Goal: Information Seeking & Learning: Learn about a topic

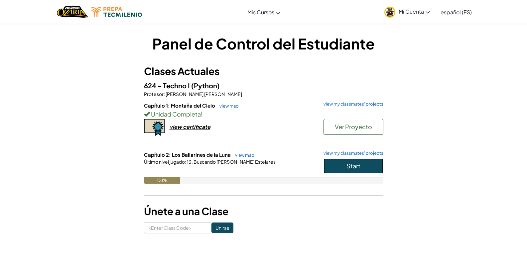
click at [356, 165] on span "Start" at bounding box center [353, 166] width 14 height 8
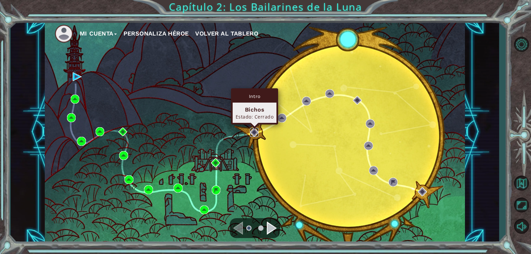
click at [254, 133] on img at bounding box center [254, 132] width 9 height 9
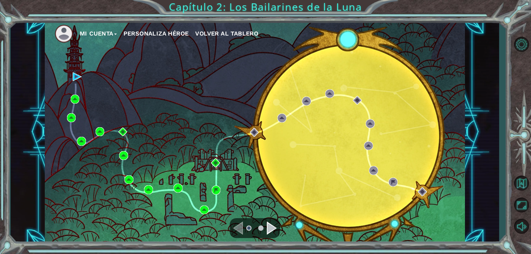
click at [274, 229] on div "Navigate to the next page" at bounding box center [272, 228] width 10 height 13
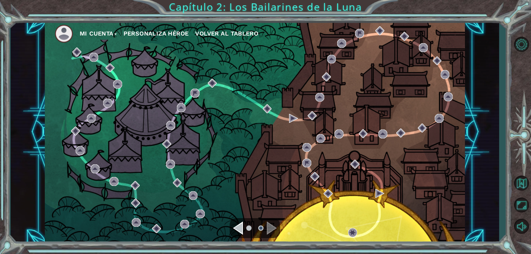
click at [240, 228] on div "Navigate to the previous page" at bounding box center [238, 228] width 10 height 13
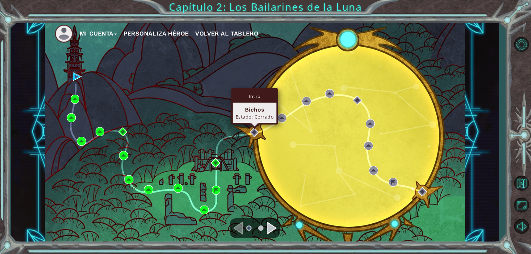
click at [255, 125] on div "Intro Bichos Estado: Cerrado" at bounding box center [254, 106] width 47 height 36
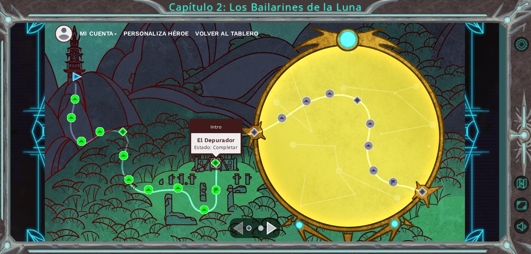
click at [217, 161] on img at bounding box center [215, 162] width 9 height 9
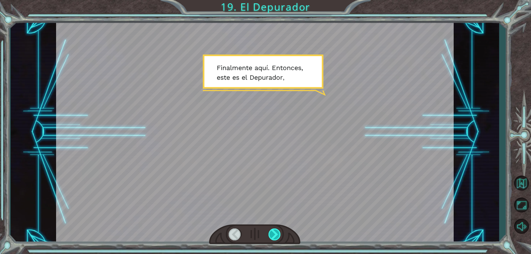
click at [276, 230] on div at bounding box center [275, 235] width 13 height 12
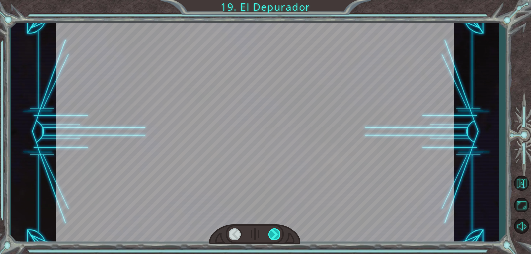
click at [276, 230] on div at bounding box center [275, 235] width 13 height 12
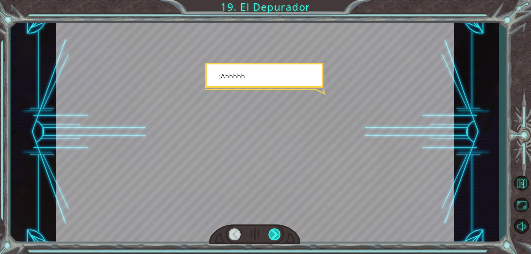
click at [276, 230] on div at bounding box center [275, 235] width 13 height 12
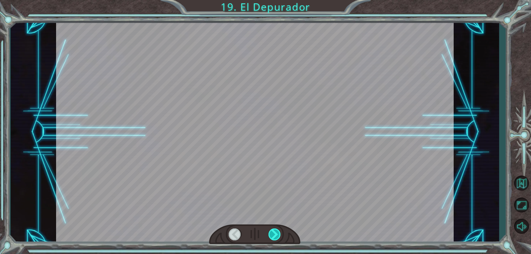
click at [276, 230] on div at bounding box center [275, 235] width 13 height 12
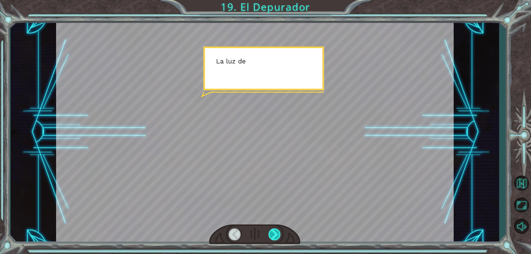
click at [276, 230] on div at bounding box center [275, 235] width 13 height 12
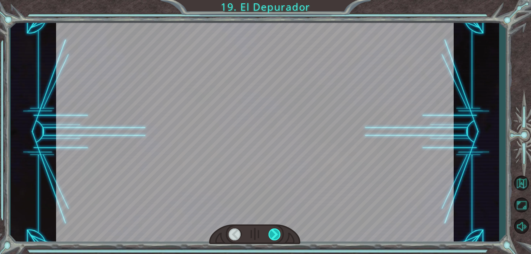
click at [276, 230] on div at bounding box center [275, 235] width 13 height 12
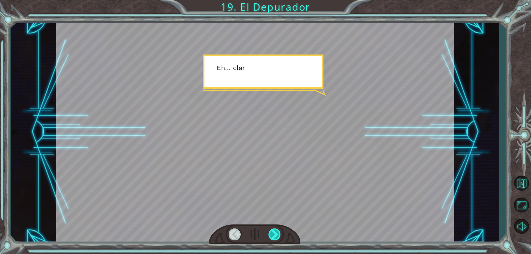
click at [276, 230] on div at bounding box center [275, 235] width 13 height 12
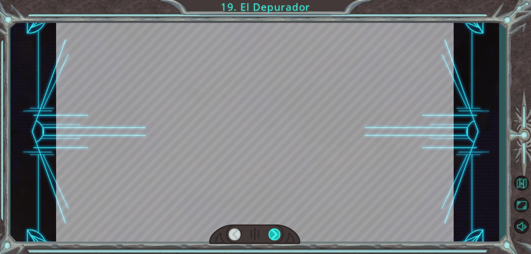
click at [276, 230] on div at bounding box center [275, 235] width 13 height 12
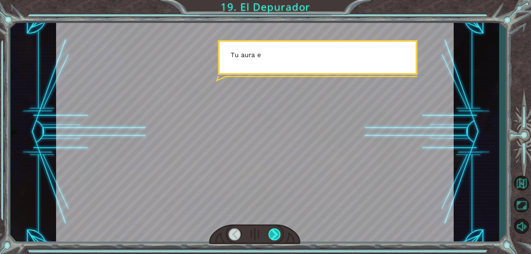
click at [276, 230] on div at bounding box center [275, 235] width 13 height 12
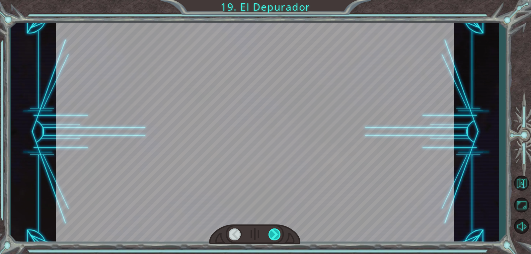
click at [276, 230] on div at bounding box center [275, 235] width 13 height 12
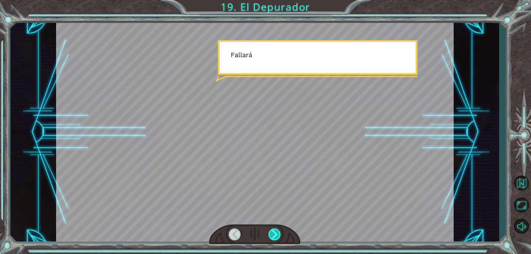
click at [276, 230] on div at bounding box center [275, 235] width 13 height 12
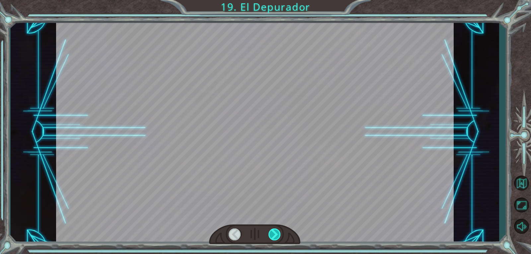
click at [276, 230] on div at bounding box center [275, 235] width 13 height 12
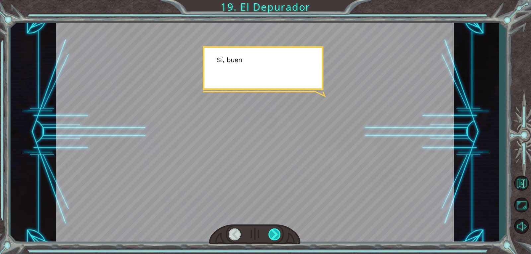
click at [276, 230] on div at bounding box center [275, 235] width 13 height 12
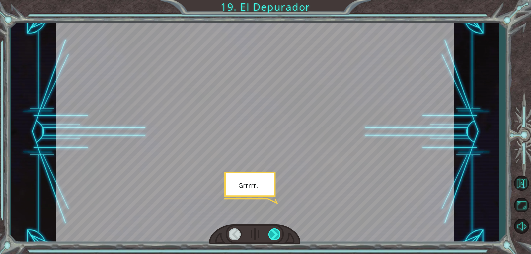
click at [276, 230] on div at bounding box center [275, 235] width 13 height 12
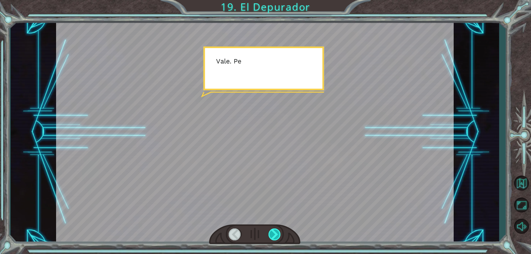
click at [276, 230] on div at bounding box center [275, 235] width 13 height 12
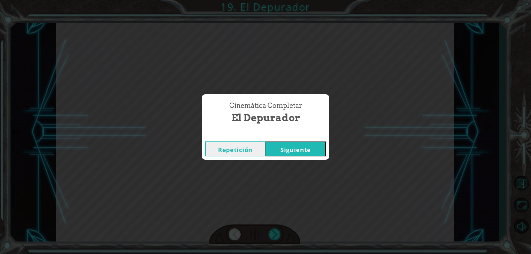
click at [300, 146] on button "Siguiente" at bounding box center [296, 149] width 60 height 15
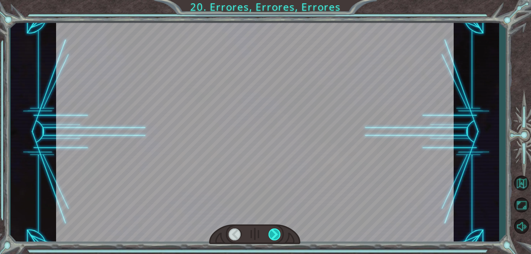
click at [273, 230] on div at bounding box center [275, 235] width 13 height 12
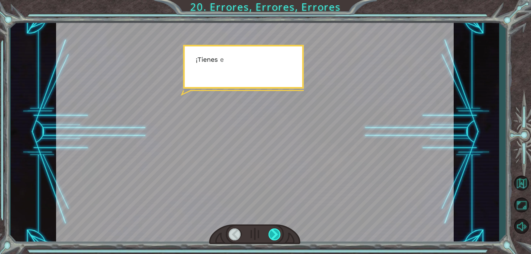
click at [273, 230] on div at bounding box center [275, 235] width 13 height 12
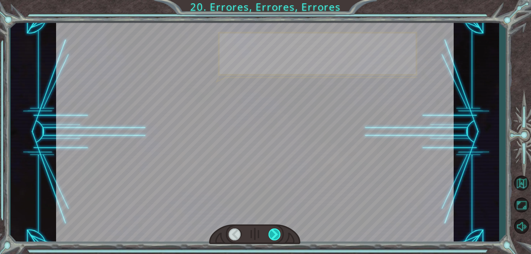
click at [273, 230] on div at bounding box center [275, 235] width 13 height 12
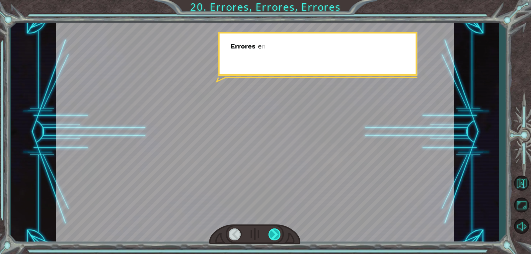
click at [273, 230] on div at bounding box center [275, 235] width 13 height 12
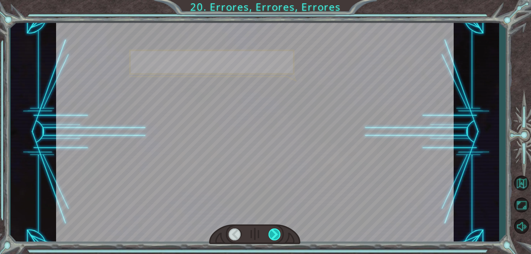
click at [273, 230] on div at bounding box center [275, 235] width 13 height 12
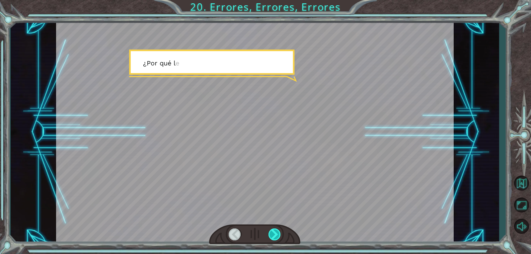
click at [273, 230] on div at bounding box center [275, 235] width 13 height 12
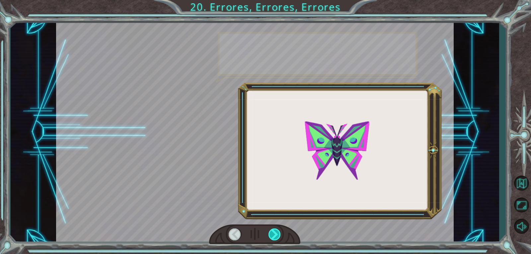
click at [273, 230] on div at bounding box center [275, 235] width 13 height 12
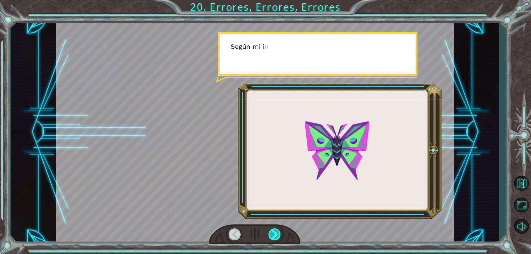
click at [273, 230] on div at bounding box center [275, 235] width 13 height 12
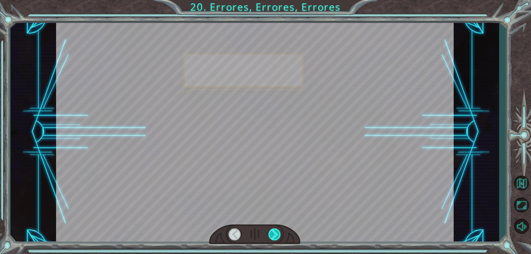
click at [273, 230] on div at bounding box center [275, 235] width 13 height 12
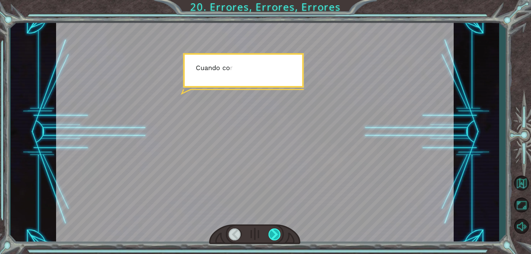
click at [273, 230] on div at bounding box center [275, 235] width 13 height 12
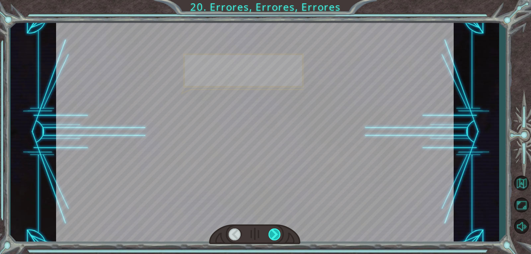
click at [273, 230] on div at bounding box center [275, 235] width 13 height 12
drag, startPoint x: 273, startPoint y: 230, endPoint x: 279, endPoint y: 220, distance: 11.5
click at [279, 220] on div at bounding box center [255, 132] width 398 height 224
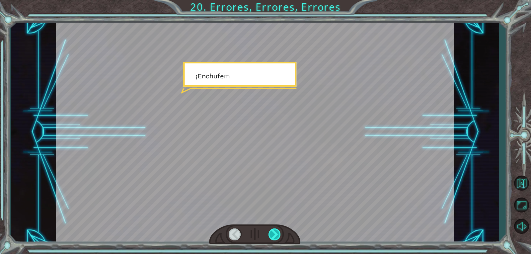
click at [273, 234] on div at bounding box center [275, 235] width 13 height 12
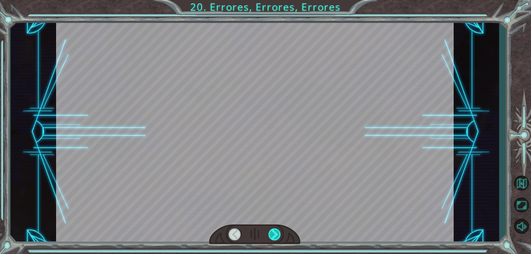
click at [273, 234] on div at bounding box center [275, 235] width 13 height 12
click at [273, 0] on div "¡ T i e n e s e l D e p u r a d o r ! N o e s t á m a l . ¡ A s í q u e h a b l…" at bounding box center [265, 0] width 531 height 0
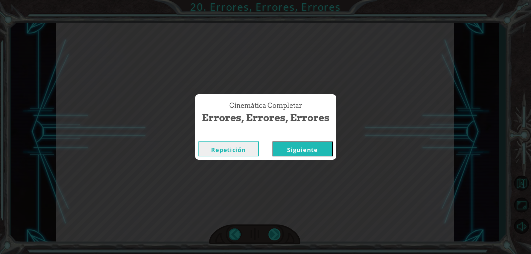
click at [273, 234] on div "Cinemática Completar Errores, Errores, Errores Repetición [GEOGRAPHIC_DATA]" at bounding box center [265, 127] width 531 height 254
click at [298, 142] on button "Siguiente" at bounding box center [303, 149] width 60 height 15
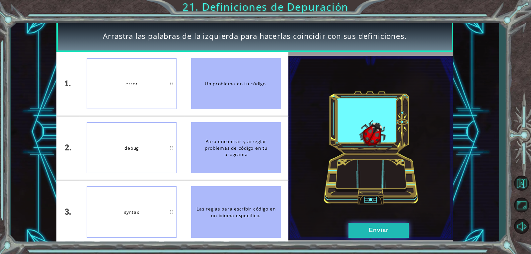
click at [357, 232] on button "Enviar" at bounding box center [379, 230] width 60 height 15
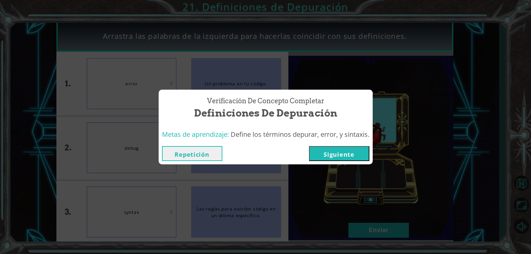
click at [335, 146] on button "Siguiente" at bounding box center [339, 153] width 60 height 15
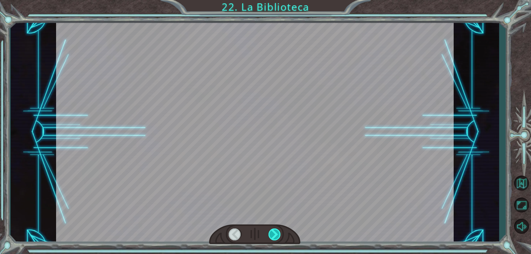
click at [271, 237] on div at bounding box center [275, 235] width 13 height 12
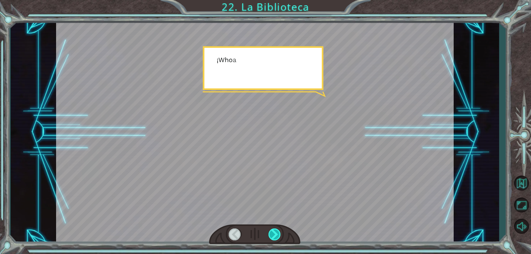
click at [271, 237] on div at bounding box center [275, 235] width 13 height 12
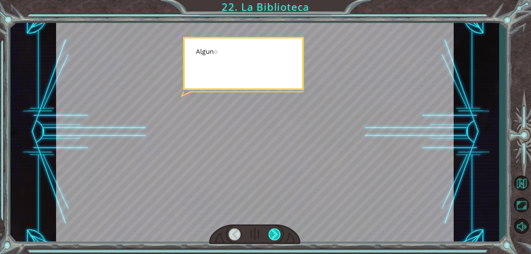
click at [271, 237] on div at bounding box center [275, 235] width 13 height 12
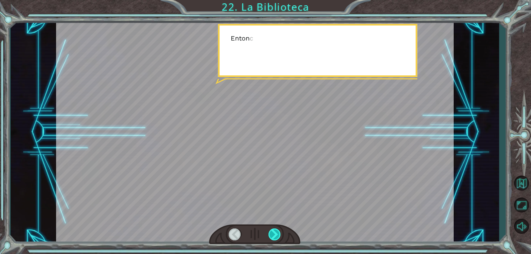
click at [271, 237] on div at bounding box center [275, 235] width 13 height 12
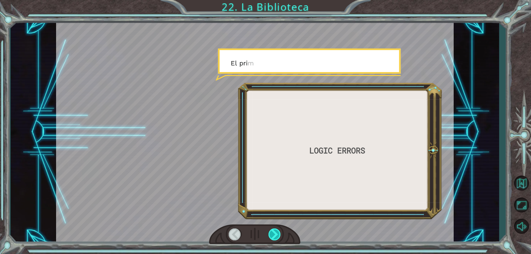
click at [271, 237] on div at bounding box center [275, 235] width 13 height 12
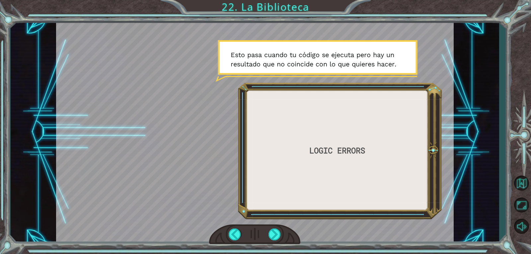
click at [298, 52] on div at bounding box center [255, 132] width 398 height 224
click at [332, 57] on div at bounding box center [255, 132] width 398 height 224
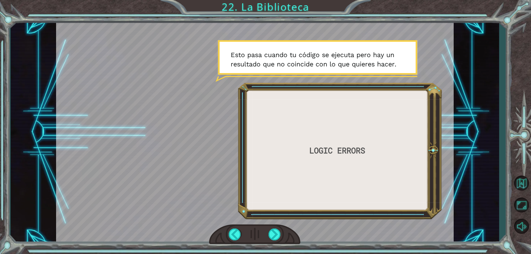
click at [370, 57] on div at bounding box center [255, 132] width 398 height 224
click at [389, 65] on div at bounding box center [255, 132] width 398 height 224
click at [339, 152] on div at bounding box center [255, 132] width 398 height 224
click at [398, 61] on div at bounding box center [255, 132] width 398 height 224
click at [279, 236] on div at bounding box center [275, 235] width 13 height 12
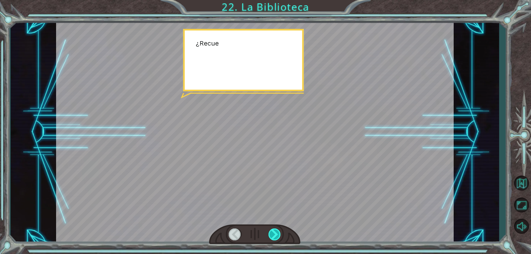
click at [279, 236] on div at bounding box center [275, 235] width 13 height 12
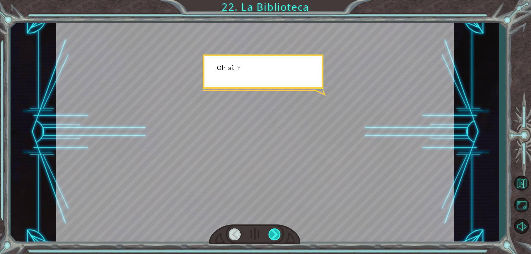
click at [279, 235] on div at bounding box center [275, 235] width 13 height 12
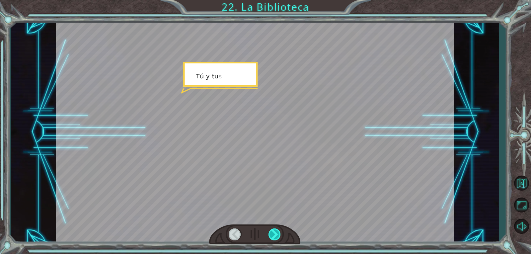
click at [280, 232] on div at bounding box center [275, 235] width 13 height 12
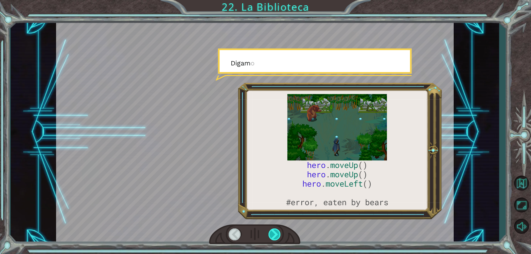
click at [280, 232] on div at bounding box center [275, 235] width 13 height 12
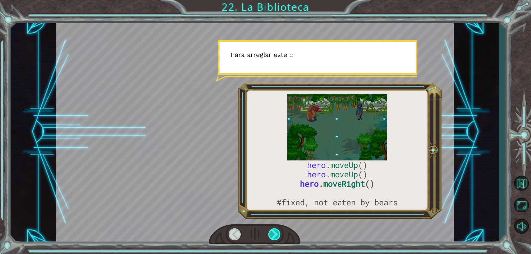
click at [279, 232] on div at bounding box center [275, 235] width 13 height 12
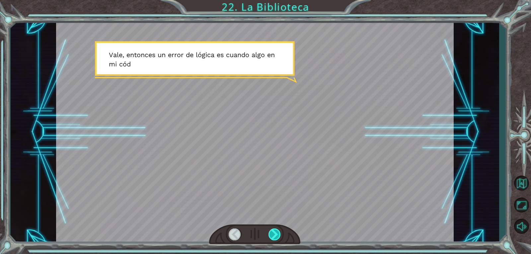
click at [279, 232] on div at bounding box center [275, 235] width 13 height 12
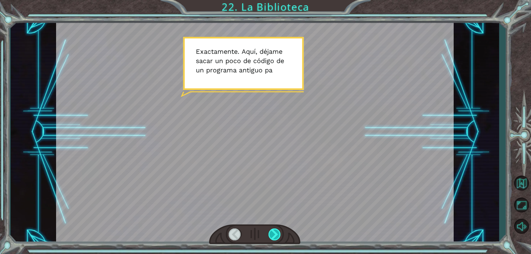
click at [276, 236] on div at bounding box center [275, 235] width 13 height 12
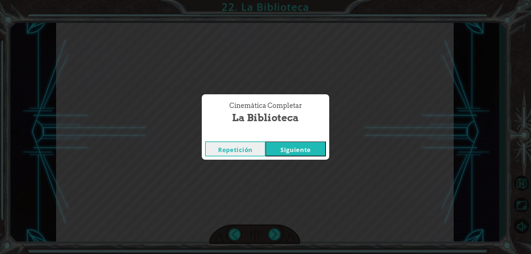
click at [297, 152] on button "Siguiente" at bounding box center [296, 149] width 60 height 15
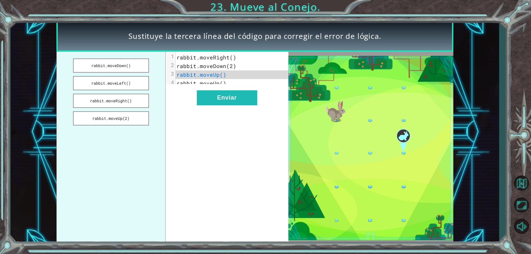
click at [229, 65] on span "rabbit.moveDown(2)" at bounding box center [207, 65] width 60 height 7
click at [144, 101] on button "rabbit.moveRight()" at bounding box center [111, 101] width 76 height 14
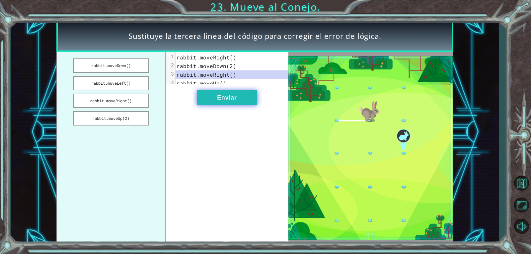
click at [234, 100] on button "Enviar" at bounding box center [227, 97] width 60 height 15
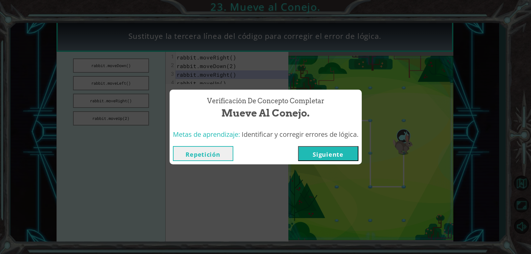
click at [325, 151] on button "Siguiente" at bounding box center [328, 153] width 60 height 15
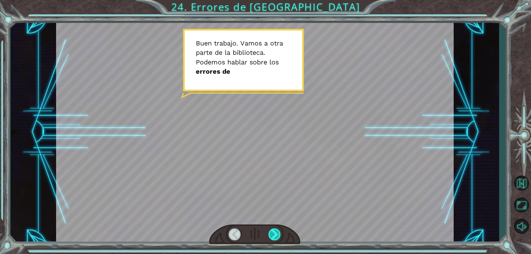
click at [276, 236] on div at bounding box center [275, 235] width 13 height 12
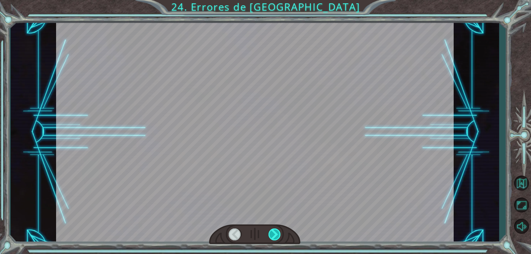
click at [276, 232] on div at bounding box center [275, 235] width 13 height 12
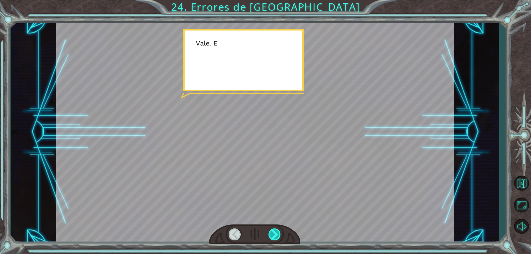
click at [276, 232] on div at bounding box center [275, 235] width 13 height 12
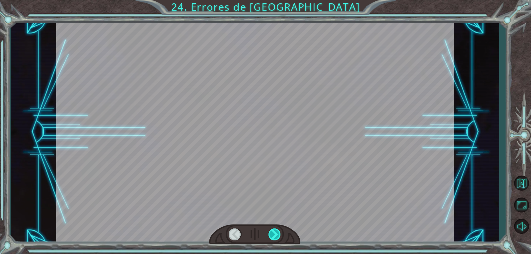
click at [276, 232] on div at bounding box center [275, 235] width 13 height 12
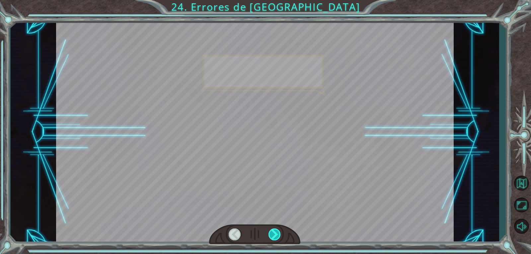
click at [276, 232] on div at bounding box center [275, 235] width 13 height 12
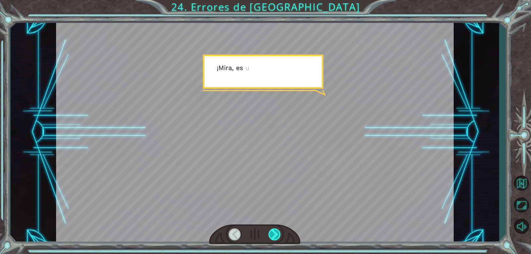
click at [276, 232] on div at bounding box center [275, 235] width 13 height 12
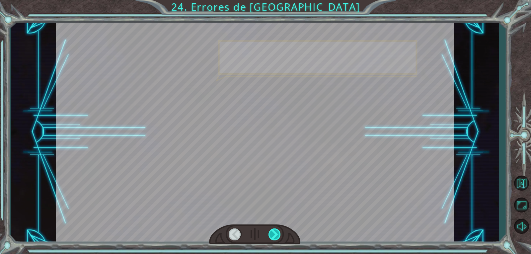
click at [276, 232] on div at bounding box center [275, 235] width 13 height 12
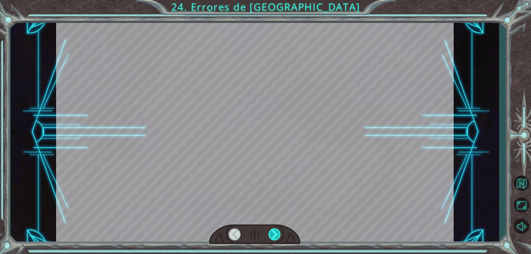
click at [276, 232] on div at bounding box center [275, 235] width 13 height 12
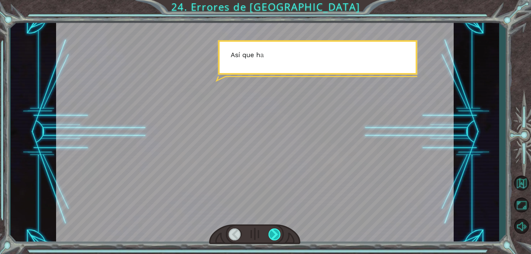
click at [276, 232] on div at bounding box center [275, 235] width 13 height 12
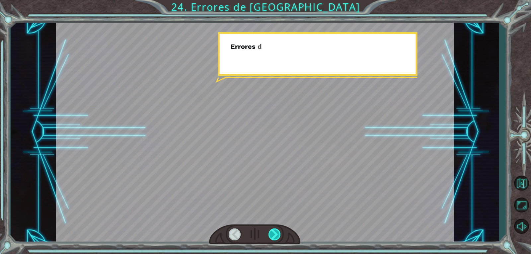
click at [276, 232] on div at bounding box center [275, 235] width 13 height 12
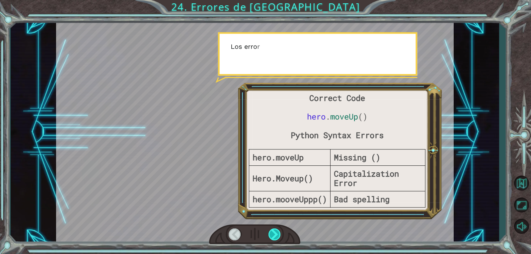
click at [276, 232] on div at bounding box center [275, 235] width 13 height 12
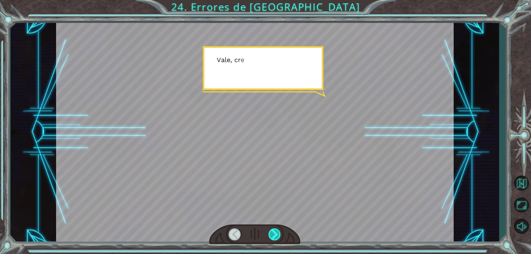
click at [276, 232] on div at bounding box center [275, 235] width 13 height 12
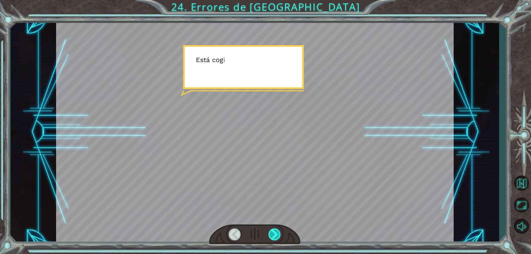
click at [276, 232] on div at bounding box center [275, 235] width 13 height 12
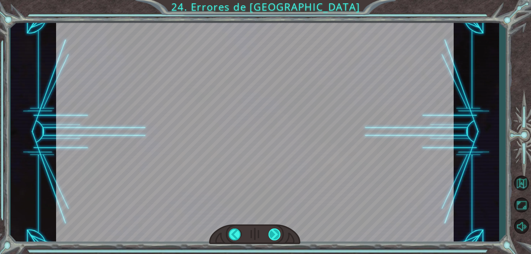
click at [276, 232] on div at bounding box center [275, 235] width 13 height 12
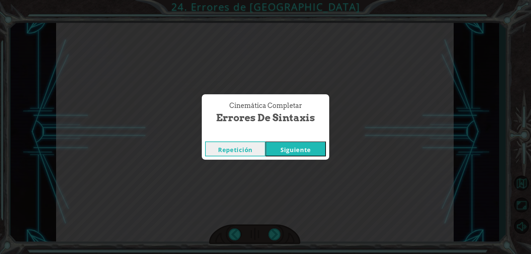
click at [302, 150] on button "Siguiente" at bounding box center [296, 149] width 60 height 15
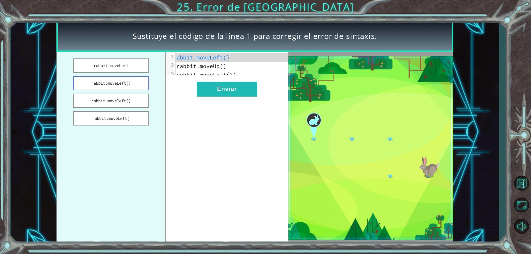
click at [123, 81] on button "rabbit.moveLeft()" at bounding box center [111, 83] width 76 height 14
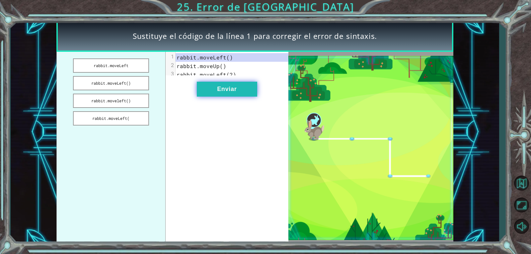
click at [209, 93] on button "Enviar" at bounding box center [227, 89] width 60 height 15
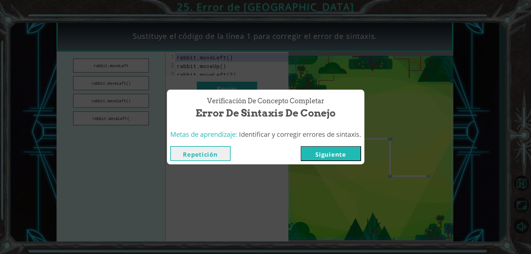
click at [354, 153] on button "Siguiente" at bounding box center [331, 153] width 60 height 15
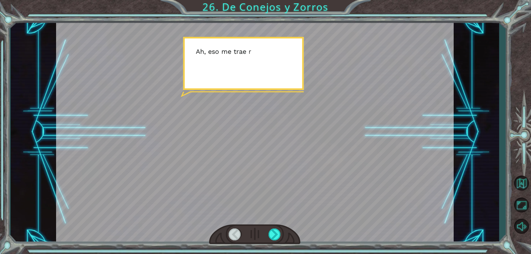
click at [333, 157] on div at bounding box center [255, 132] width 398 height 224
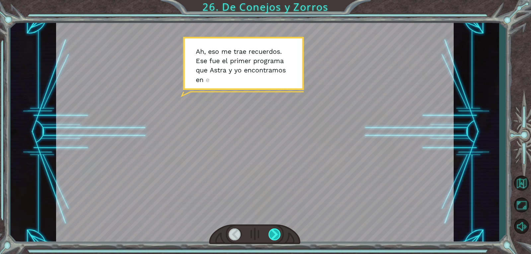
click at [274, 232] on div at bounding box center [275, 235] width 13 height 12
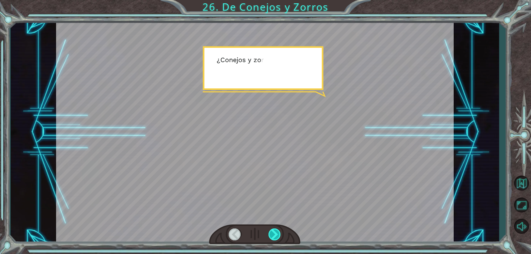
click at [274, 232] on div at bounding box center [275, 235] width 13 height 12
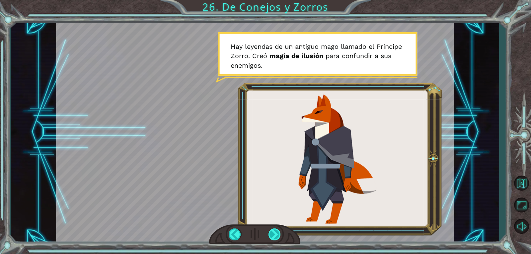
click at [275, 234] on div at bounding box center [275, 235] width 13 height 12
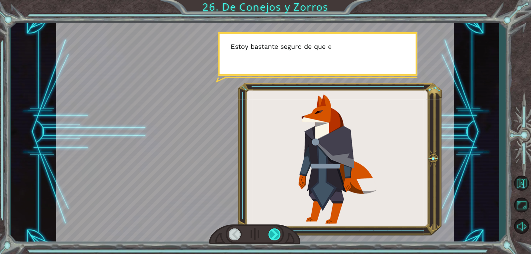
click at [278, 236] on div at bounding box center [275, 235] width 13 height 12
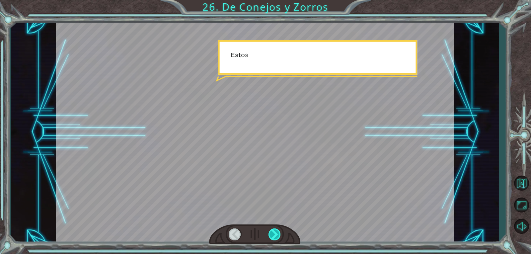
click at [278, 236] on div at bounding box center [275, 235] width 13 height 12
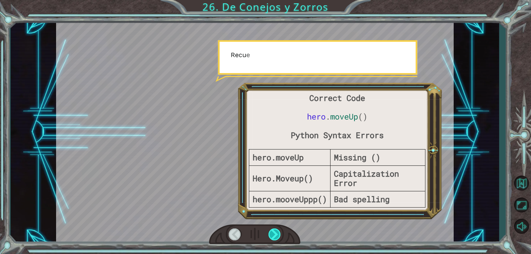
click at [278, 236] on div at bounding box center [275, 235] width 13 height 12
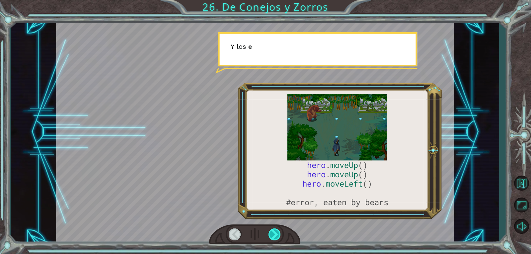
click at [278, 236] on div at bounding box center [275, 235] width 13 height 12
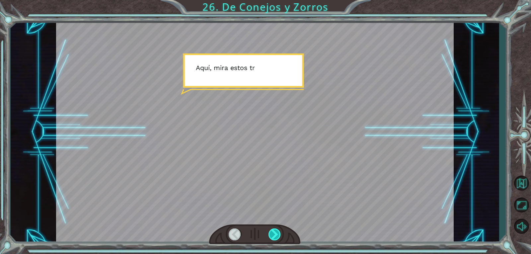
click at [278, 236] on div at bounding box center [275, 235] width 13 height 12
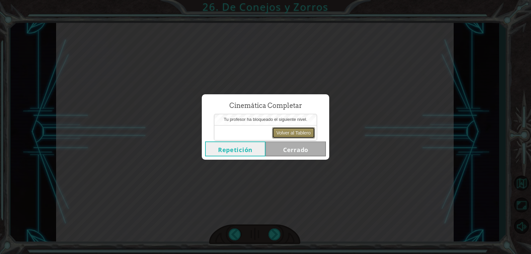
click at [284, 130] on button "Volver al Tablero" at bounding box center [293, 132] width 43 height 11
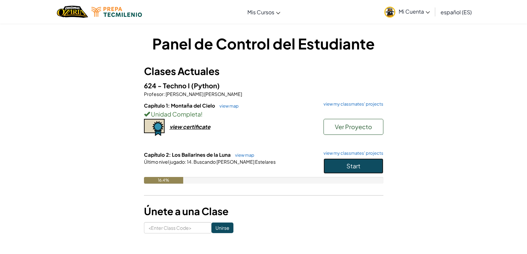
click at [348, 163] on span "Start" at bounding box center [353, 166] width 14 height 8
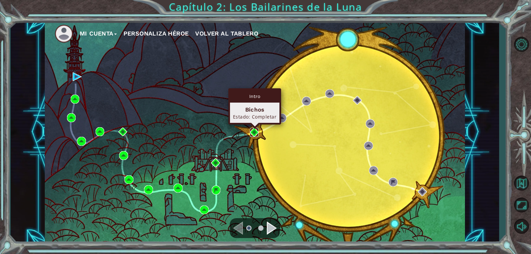
click at [258, 129] on img at bounding box center [254, 132] width 9 height 9
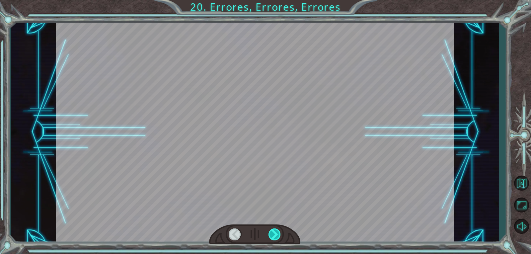
click at [279, 233] on div at bounding box center [275, 235] width 13 height 12
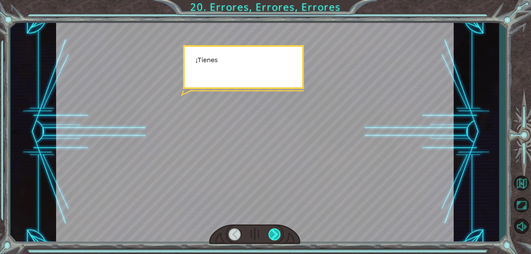
click at [279, 233] on div at bounding box center [275, 235] width 13 height 12
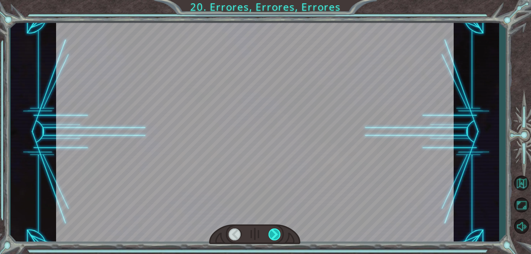
click at [279, 233] on div at bounding box center [275, 235] width 13 height 12
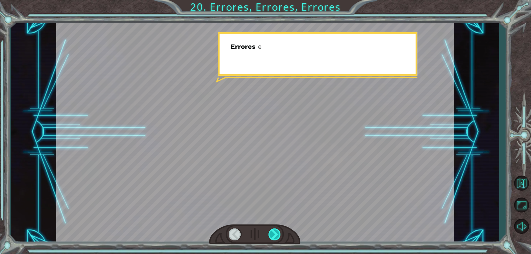
click at [279, 233] on div at bounding box center [275, 235] width 13 height 12
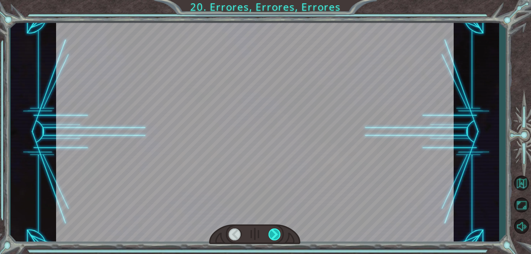
click at [279, 233] on div at bounding box center [275, 235] width 13 height 12
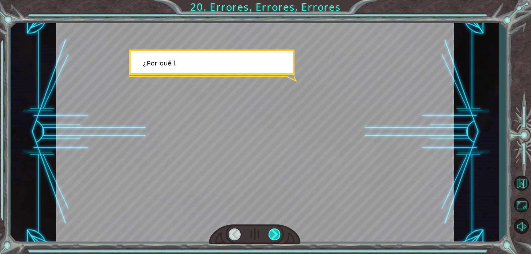
click at [279, 233] on div at bounding box center [275, 235] width 13 height 12
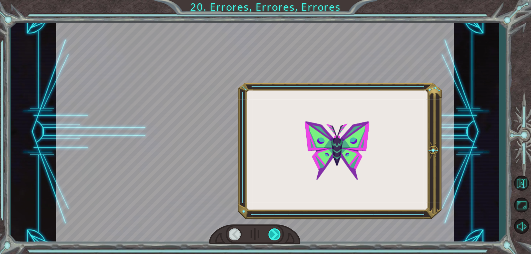
click at [279, 233] on div at bounding box center [275, 235] width 13 height 12
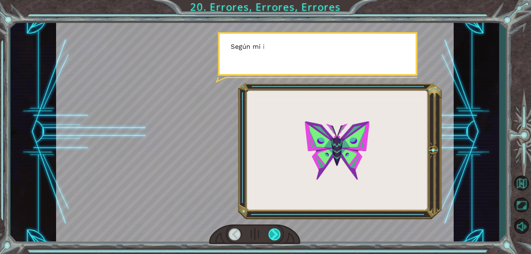
click at [279, 233] on div at bounding box center [275, 235] width 13 height 12
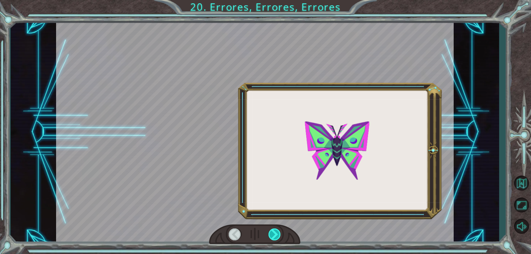
click at [279, 233] on div at bounding box center [275, 235] width 13 height 12
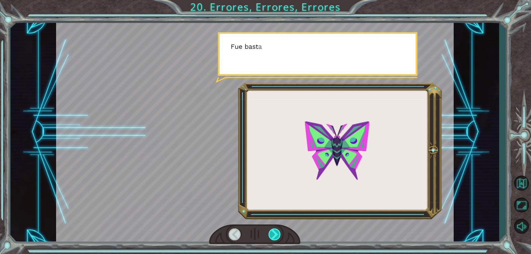
click at [279, 233] on div at bounding box center [275, 235] width 13 height 12
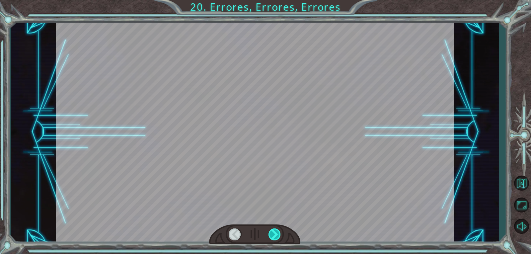
click at [279, 233] on div at bounding box center [275, 235] width 13 height 12
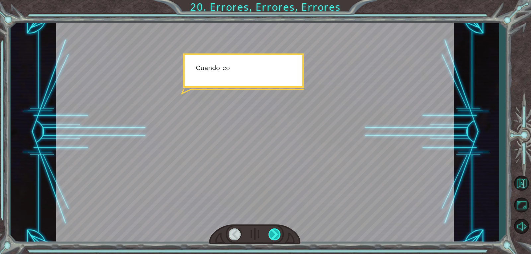
click at [279, 233] on div at bounding box center [275, 235] width 13 height 12
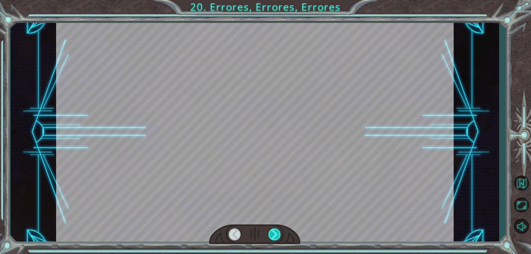
click at [279, 233] on div at bounding box center [275, 235] width 13 height 12
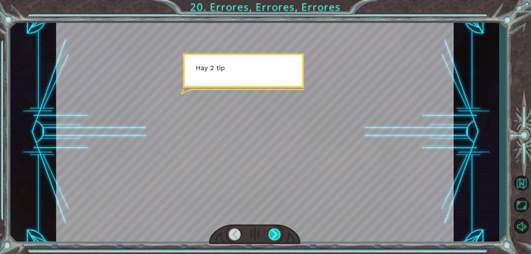
click at [279, 233] on div at bounding box center [275, 235] width 13 height 12
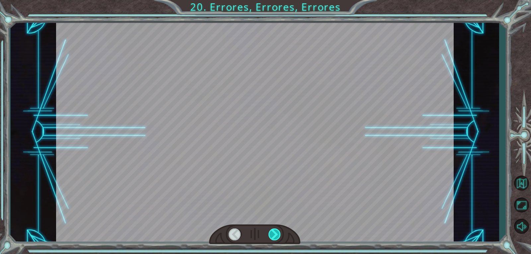
click at [279, 233] on div at bounding box center [275, 235] width 13 height 12
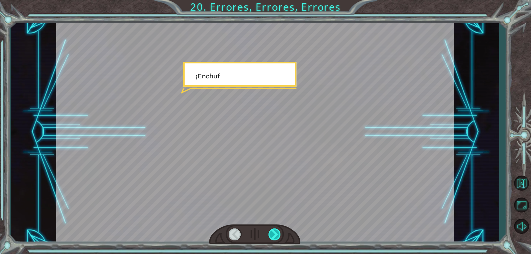
click at [279, 233] on div at bounding box center [275, 235] width 13 height 12
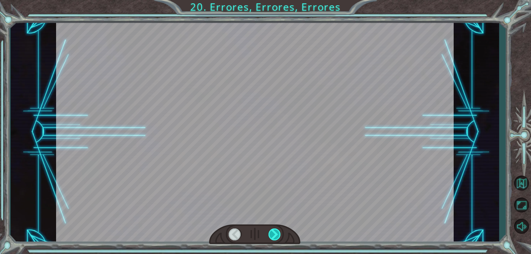
click at [279, 233] on div at bounding box center [275, 235] width 13 height 12
click at [279, 0] on div "¡ T i e n e s e l D e p u r a d o r ! N o e s t á m a l . ¡ A s í q u e h a b l…" at bounding box center [265, 0] width 531 height 0
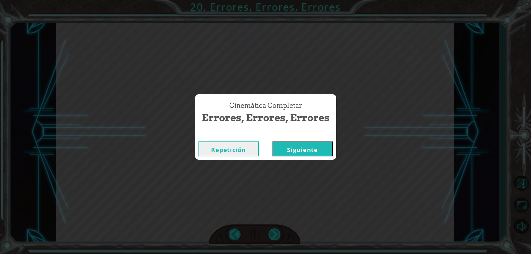
click at [279, 233] on div "Cinemática Completar Errores, Errores, Errores Repetición [GEOGRAPHIC_DATA]" at bounding box center [265, 127] width 531 height 254
click at [299, 145] on button "Siguiente" at bounding box center [303, 149] width 60 height 15
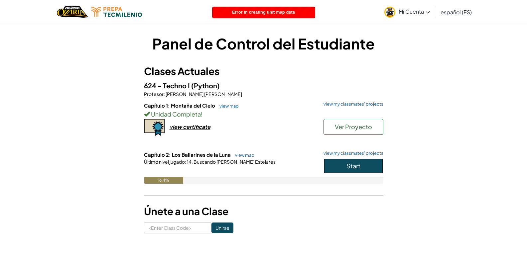
click at [348, 165] on span "Start" at bounding box center [353, 166] width 14 height 8
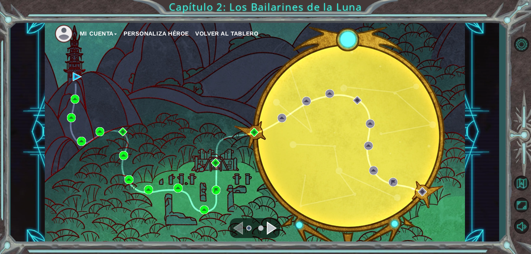
click at [271, 224] on div "Navigate to the next page" at bounding box center [272, 228] width 10 height 13
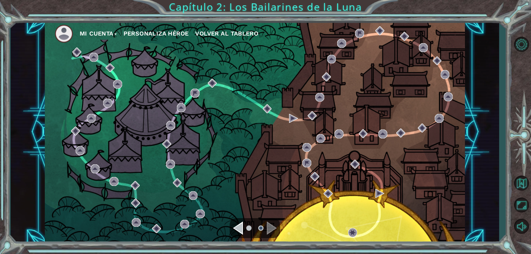
click at [239, 224] on div "Navigate to the previous page" at bounding box center [238, 228] width 10 height 13
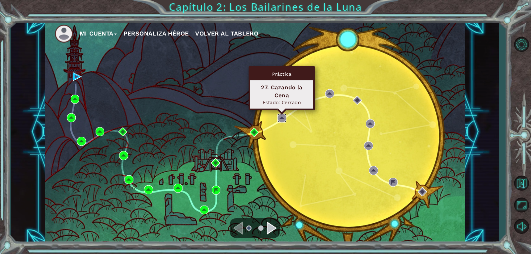
click at [281, 118] on img at bounding box center [282, 118] width 9 height 9
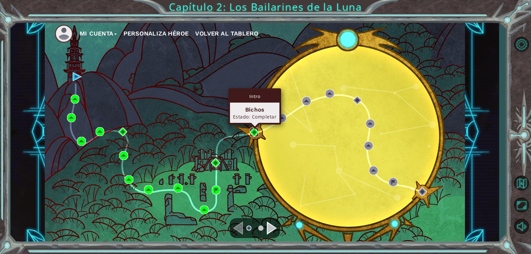
click at [254, 129] on img at bounding box center [254, 132] width 9 height 9
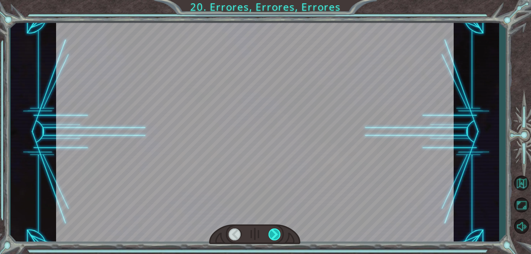
click at [279, 229] on div at bounding box center [275, 235] width 13 height 12
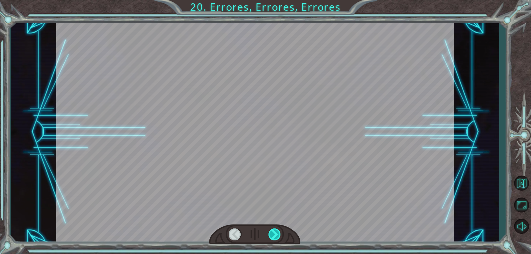
click at [279, 229] on div at bounding box center [275, 235] width 13 height 12
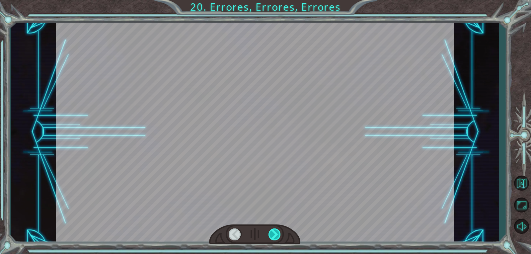
click at [279, 229] on div at bounding box center [275, 235] width 13 height 12
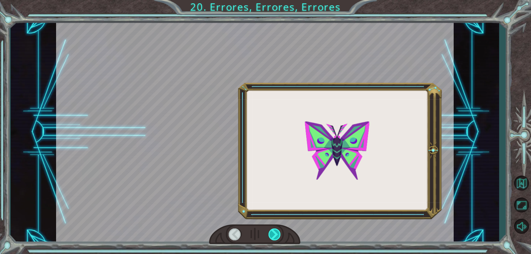
click at [279, 229] on div at bounding box center [275, 235] width 13 height 12
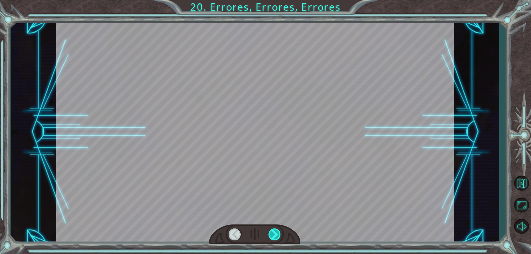
click at [279, 229] on div at bounding box center [275, 235] width 13 height 12
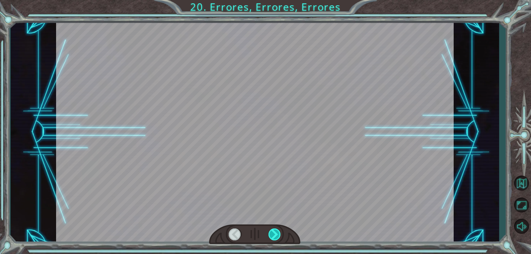
click at [279, 229] on div at bounding box center [275, 235] width 13 height 12
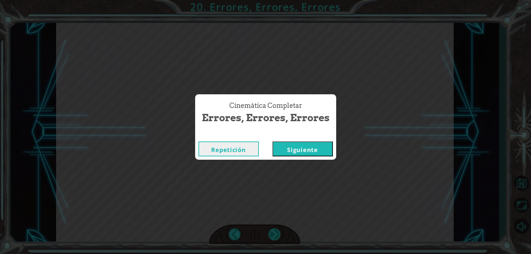
click at [279, 0] on div "¡ T i e n e s e l D e p u r a d o r ! N o e s t á m a l . ¡ A s í q u e h a b l…" at bounding box center [265, 0] width 531 height 0
click at [279, 229] on div "Cinemática Completar Errores, Errores, Errores Repetición [GEOGRAPHIC_DATA]" at bounding box center [265, 127] width 531 height 254
click at [320, 150] on button "Siguiente" at bounding box center [303, 149] width 60 height 15
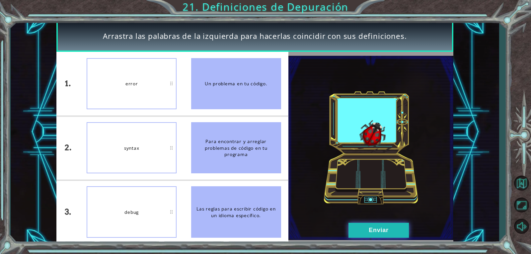
click at [369, 237] on button "Enviar" at bounding box center [379, 230] width 60 height 15
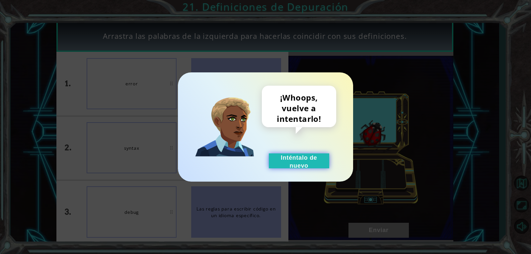
click at [305, 161] on button "Inténtalo de nuevo" at bounding box center [299, 160] width 60 height 15
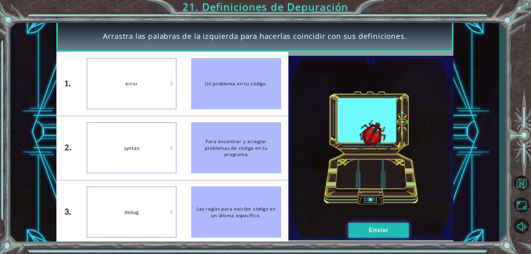
click at [373, 225] on button "Enviar" at bounding box center [379, 230] width 60 height 15
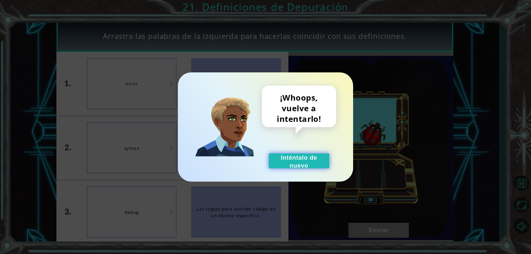
click at [305, 160] on button "Inténtalo de nuevo" at bounding box center [299, 160] width 60 height 15
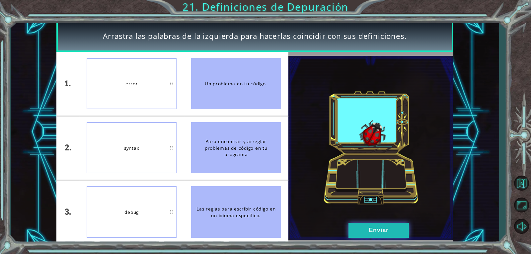
click at [388, 224] on button "Enviar" at bounding box center [379, 230] width 60 height 15
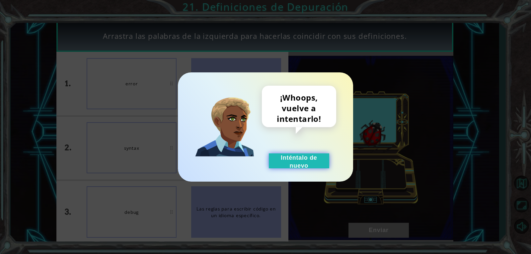
click at [313, 160] on button "Inténtalo de nuevo" at bounding box center [299, 160] width 60 height 15
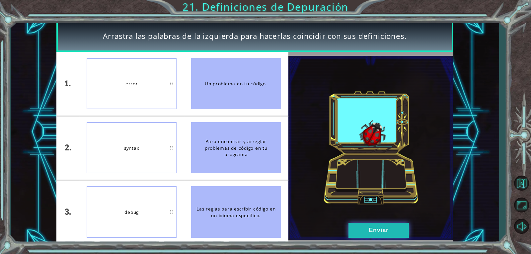
click at [375, 229] on button "Enviar" at bounding box center [379, 230] width 60 height 15
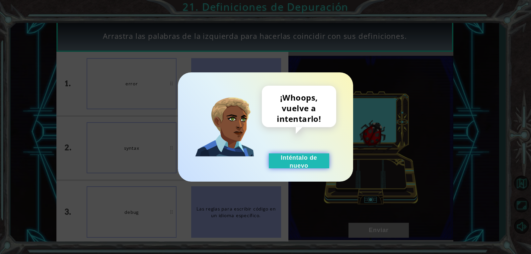
click at [309, 168] on button "Inténtalo de nuevo" at bounding box center [299, 160] width 60 height 15
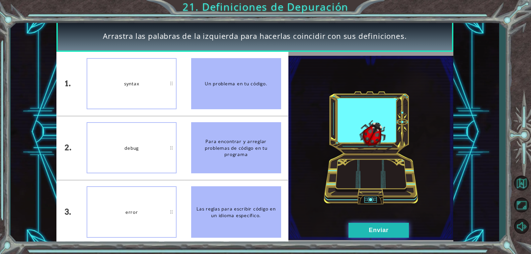
click at [381, 228] on button "Enviar" at bounding box center [379, 230] width 60 height 15
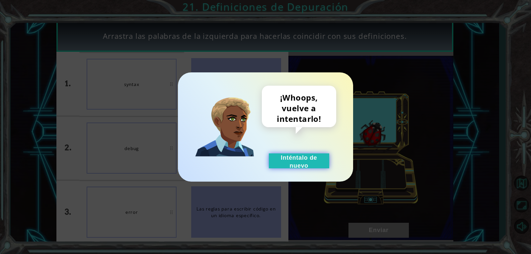
click at [311, 166] on button "Inténtalo de nuevo" at bounding box center [299, 160] width 60 height 15
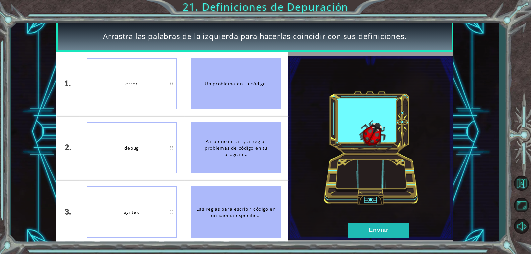
drag, startPoint x: 155, startPoint y: 203, endPoint x: 151, endPoint y: 161, distance: 41.7
click at [408, 236] on button "Enviar" at bounding box center [379, 230] width 60 height 15
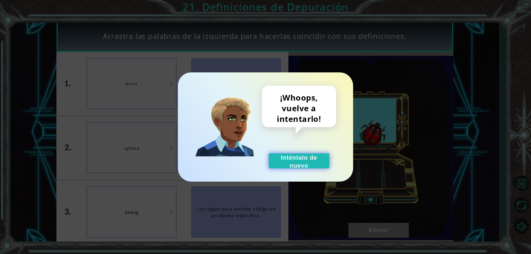
click at [302, 162] on button "Inténtalo de nuevo" at bounding box center [299, 160] width 60 height 15
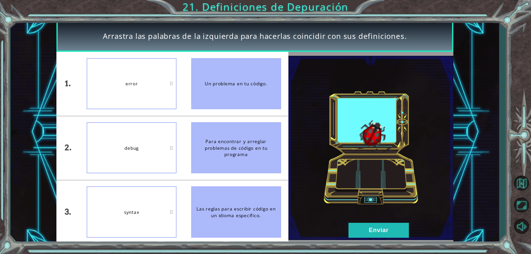
drag, startPoint x: 218, startPoint y: 78, endPoint x: 192, endPoint y: 91, distance: 28.8
click at [211, 108] on div "Un problema en tu código." at bounding box center [236, 83] width 90 height 51
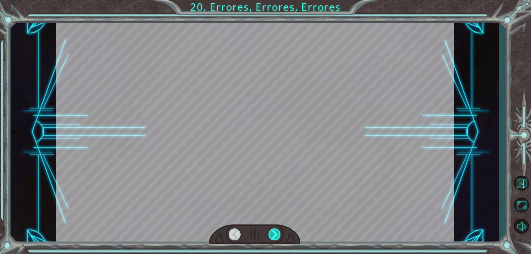
click at [272, 237] on div at bounding box center [275, 235] width 13 height 12
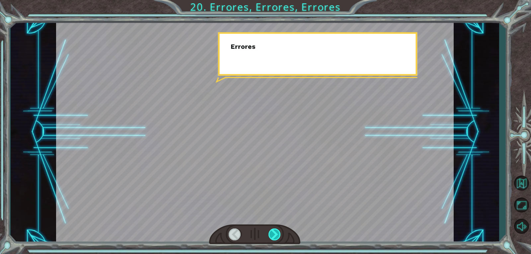
click at [272, 237] on div at bounding box center [275, 235] width 13 height 12
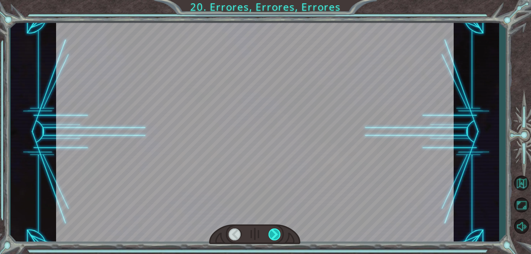
click at [273, 236] on div at bounding box center [275, 235] width 13 height 12
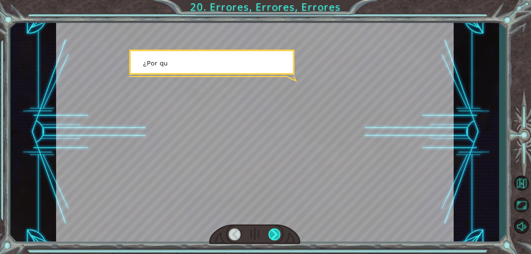
click at [273, 236] on div at bounding box center [275, 235] width 13 height 12
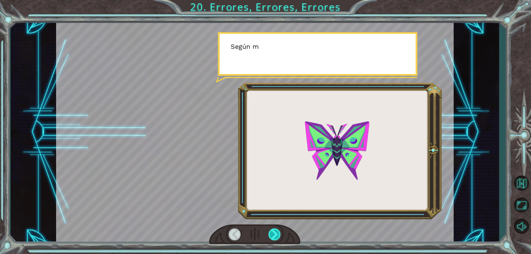
click at [273, 236] on div at bounding box center [275, 235] width 13 height 12
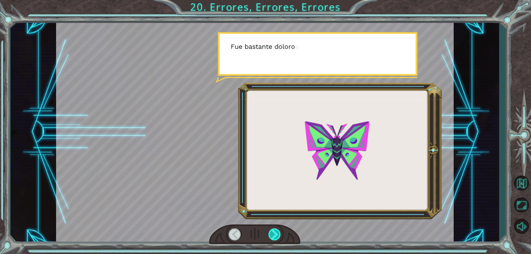
click at [273, 236] on div at bounding box center [275, 235] width 13 height 12
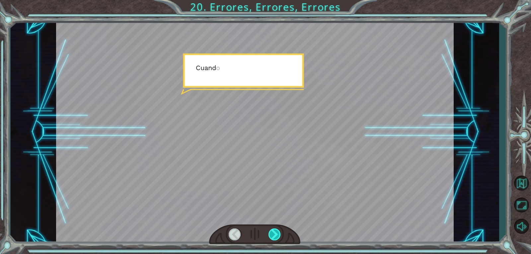
click at [273, 236] on div at bounding box center [275, 235] width 13 height 12
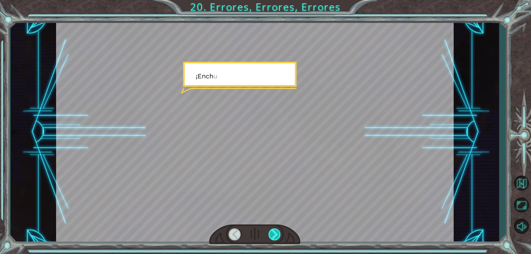
click at [273, 236] on div at bounding box center [275, 235] width 13 height 12
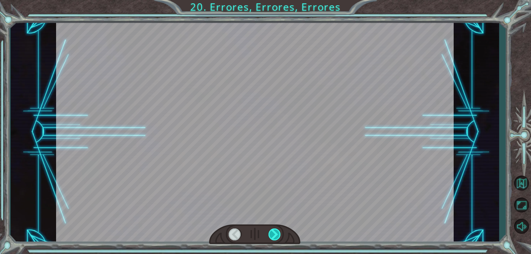
click at [273, 236] on div at bounding box center [275, 235] width 13 height 12
click at [273, 0] on div "¡ T i e n e s e l D e p u r a d o r ! N o e s t á m a l . ¡ A s í q u e h a b l…" at bounding box center [265, 0] width 531 height 0
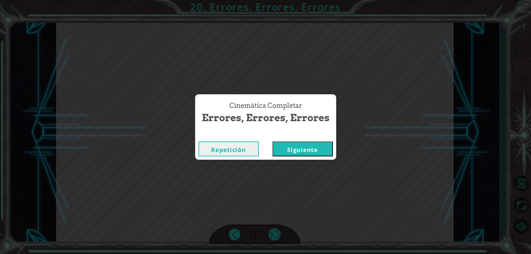
click at [273, 236] on div "Cinemática Completar Errores, Errores, Errores Repetición [GEOGRAPHIC_DATA]" at bounding box center [265, 127] width 531 height 254
click at [290, 152] on button "Siguiente" at bounding box center [303, 149] width 60 height 15
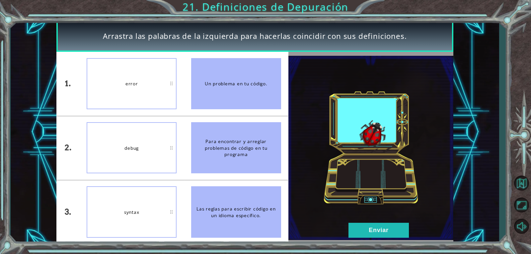
click at [245, 90] on div "Un problema en tu código." at bounding box center [236, 83] width 90 height 51
click at [359, 226] on button "Enviar" at bounding box center [379, 230] width 60 height 15
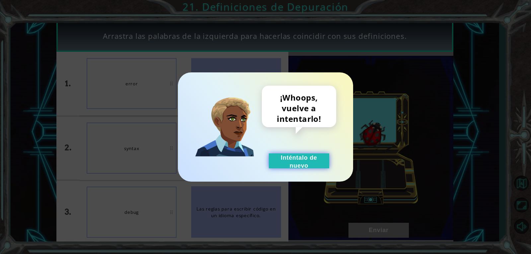
click at [301, 157] on button "Inténtalo de nuevo" at bounding box center [299, 160] width 60 height 15
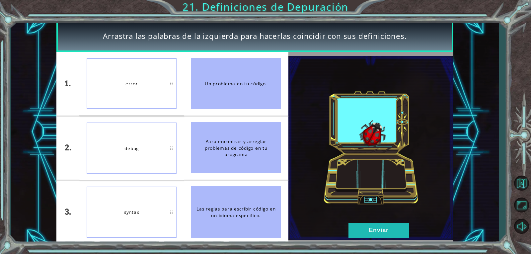
drag, startPoint x: 146, startPoint y: 150, endPoint x: 147, endPoint y: 161, distance: 11.3
click at [360, 230] on button "Enviar" at bounding box center [379, 230] width 60 height 15
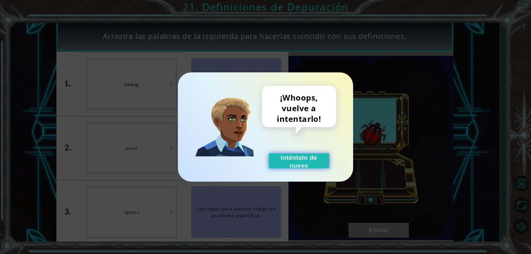
click at [307, 166] on button "Inténtalo de nuevo" at bounding box center [299, 160] width 60 height 15
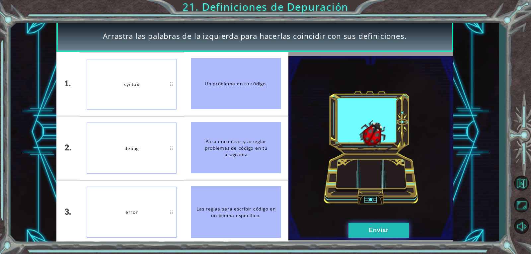
click at [359, 225] on button "Enviar" at bounding box center [379, 230] width 60 height 15
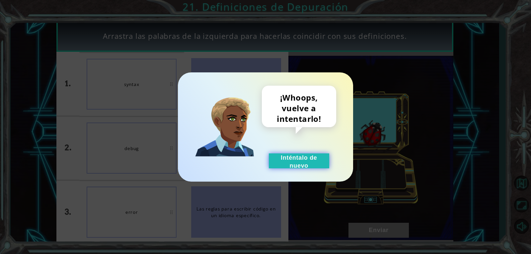
click at [300, 164] on button "Inténtalo de nuevo" at bounding box center [299, 160] width 60 height 15
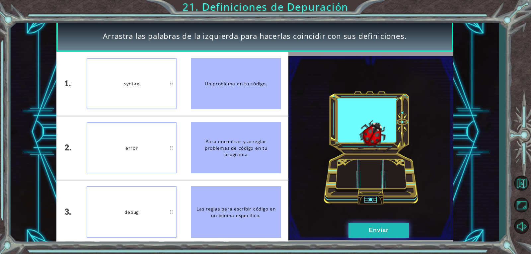
click at [389, 235] on button "Enviar" at bounding box center [379, 230] width 60 height 15
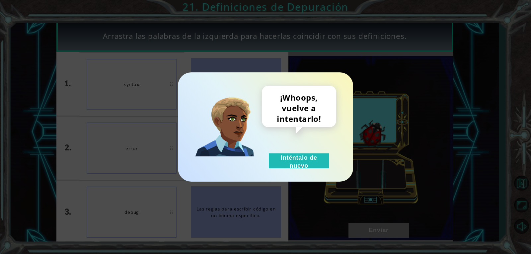
drag, startPoint x: 389, startPoint y: 235, endPoint x: 331, endPoint y: 199, distance: 68.5
click at [331, 199] on div "¡Whoops, vuelve a intentarlo! Inténtalo de nuevo" at bounding box center [265, 127] width 531 height 254
click at [297, 164] on button "Inténtalo de nuevo" at bounding box center [299, 160] width 60 height 15
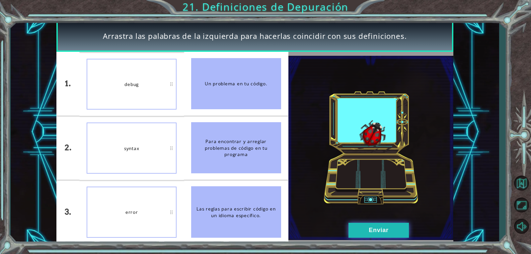
click at [385, 229] on button "Enviar" at bounding box center [379, 230] width 60 height 15
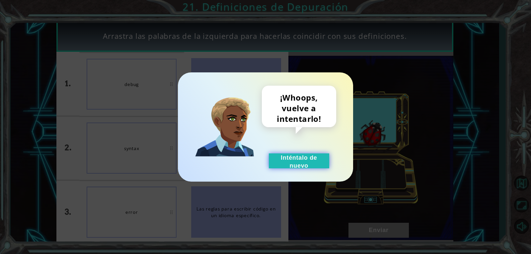
click at [300, 162] on button "Inténtalo de nuevo" at bounding box center [299, 160] width 60 height 15
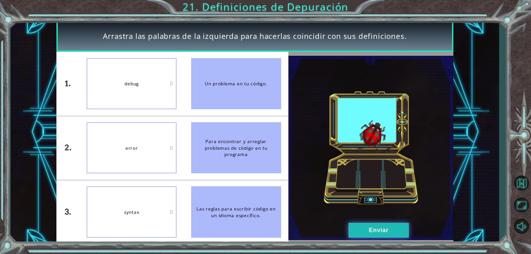
click at [376, 232] on button "Enviar" at bounding box center [379, 230] width 60 height 15
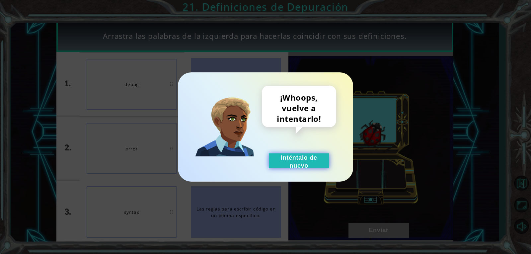
click at [305, 162] on button "Inténtalo de nuevo" at bounding box center [299, 160] width 60 height 15
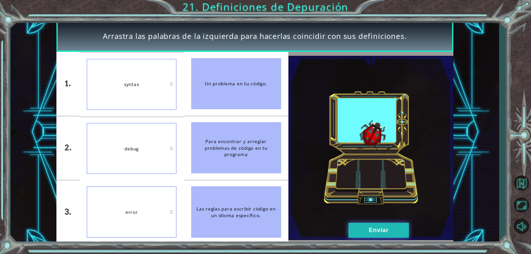
click at [369, 224] on button "Enviar" at bounding box center [379, 230] width 60 height 15
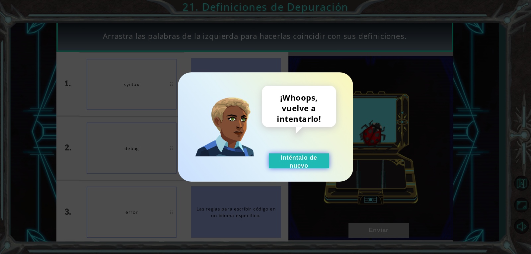
click at [319, 165] on button "Inténtalo de nuevo" at bounding box center [299, 160] width 60 height 15
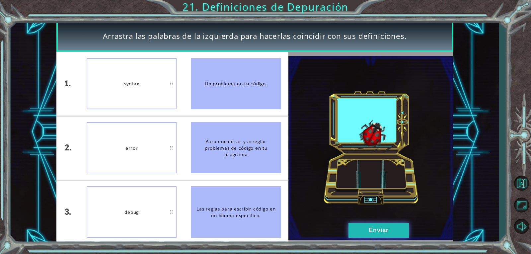
click at [366, 225] on button "Enviar" at bounding box center [379, 230] width 60 height 15
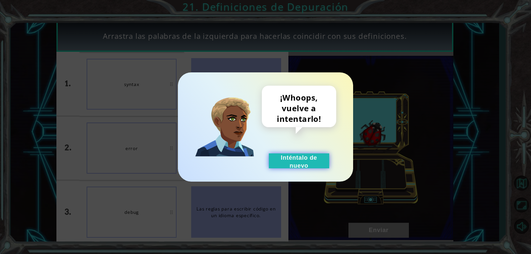
click at [307, 156] on button "Inténtalo de nuevo" at bounding box center [299, 160] width 60 height 15
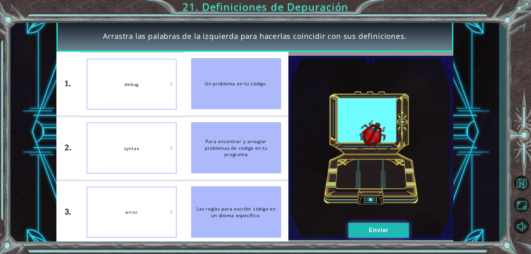
click at [381, 229] on button "Enviar" at bounding box center [379, 230] width 60 height 15
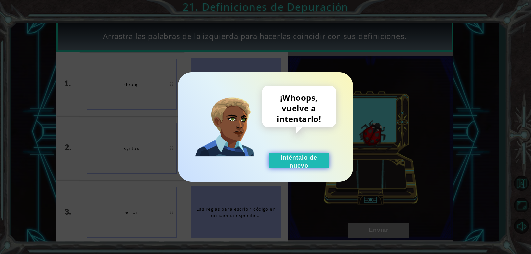
click at [302, 165] on button "Inténtalo de nuevo" at bounding box center [299, 160] width 60 height 15
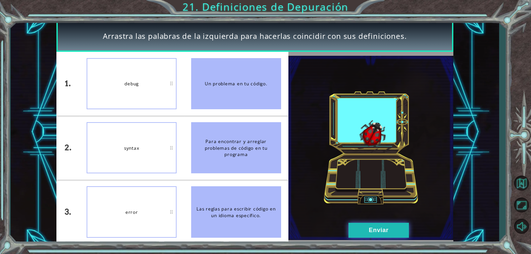
click at [391, 228] on button "Enviar" at bounding box center [379, 230] width 60 height 15
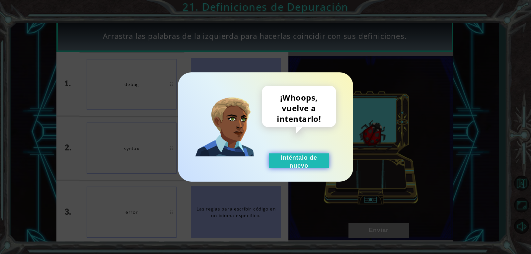
click at [285, 166] on button "Inténtalo de nuevo" at bounding box center [299, 160] width 60 height 15
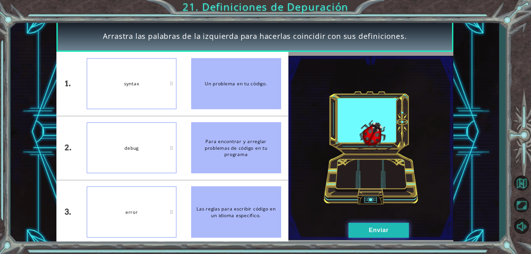
click at [357, 230] on button "Enviar" at bounding box center [379, 230] width 60 height 15
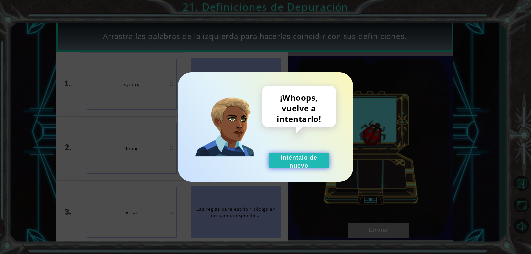
click at [305, 166] on button "Inténtalo de nuevo" at bounding box center [299, 160] width 60 height 15
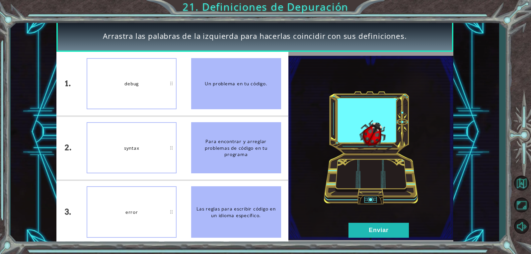
click at [389, 221] on img at bounding box center [371, 148] width 165 height 185
click at [389, 231] on button "Enviar" at bounding box center [379, 230] width 60 height 15
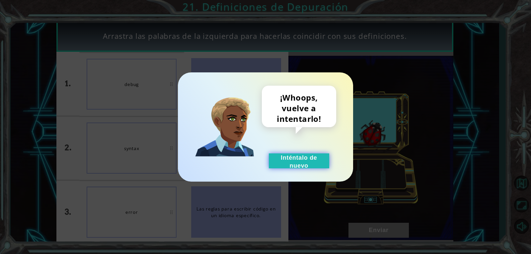
click at [307, 164] on button "Inténtalo de nuevo" at bounding box center [299, 160] width 60 height 15
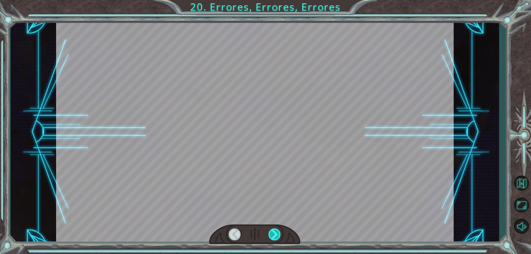
drag, startPoint x: 275, startPoint y: 233, endPoint x: 269, endPoint y: 233, distance: 5.6
click at [275, 233] on div at bounding box center [275, 235] width 13 height 12
click at [268, 233] on div at bounding box center [254, 235] width 91 height 20
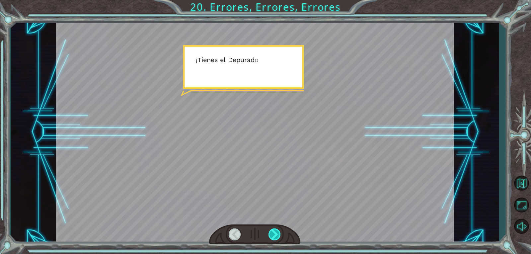
click at [274, 234] on div at bounding box center [275, 235] width 13 height 12
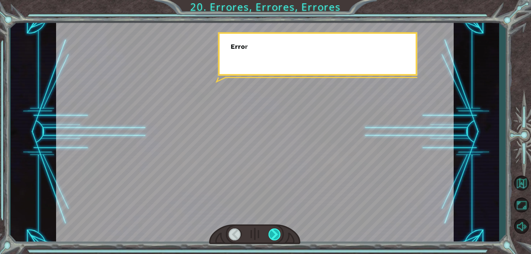
click at [274, 234] on div at bounding box center [275, 235] width 13 height 12
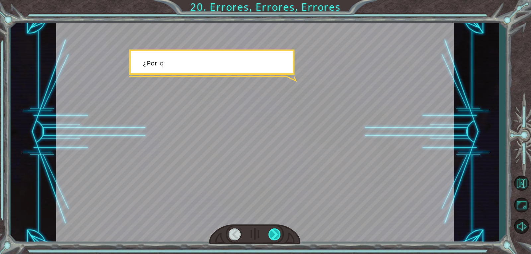
click at [274, 234] on div at bounding box center [275, 235] width 13 height 12
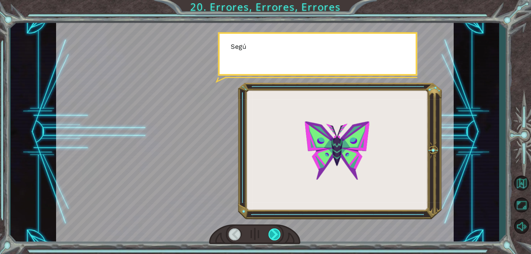
click at [274, 234] on div at bounding box center [275, 235] width 13 height 12
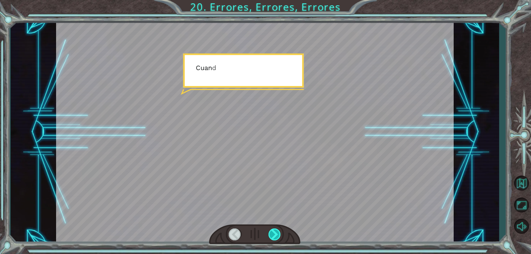
click at [274, 234] on div at bounding box center [275, 235] width 13 height 12
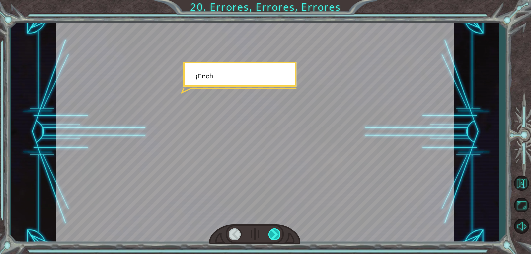
click at [274, 234] on div at bounding box center [275, 235] width 13 height 12
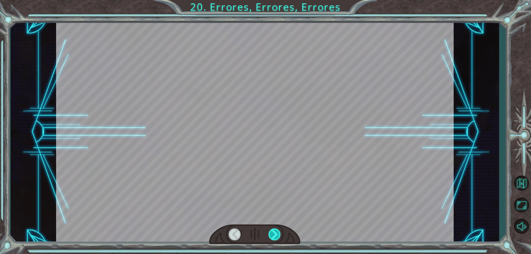
click at [274, 234] on div at bounding box center [275, 235] width 13 height 12
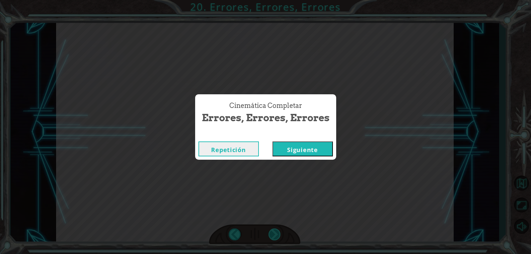
click at [274, 234] on div "Cinemática Completar Errores, Errores, Errores Repetición [GEOGRAPHIC_DATA]" at bounding box center [265, 127] width 531 height 254
click at [317, 155] on button "Siguiente" at bounding box center [303, 149] width 60 height 15
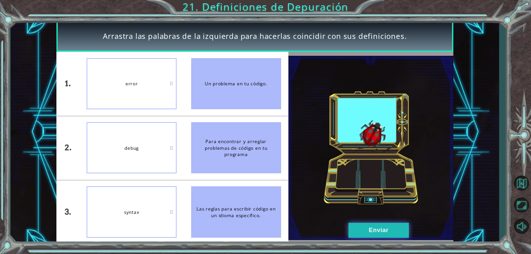
click at [383, 230] on button "Enviar" at bounding box center [379, 230] width 60 height 15
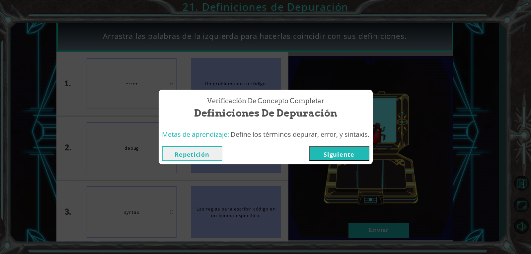
click at [337, 158] on button "Siguiente" at bounding box center [339, 153] width 60 height 15
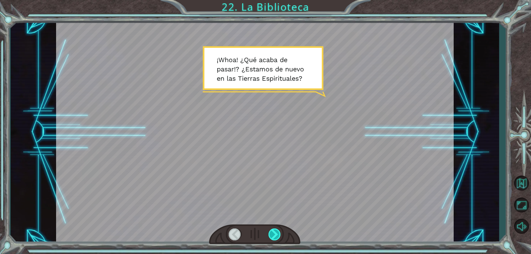
click at [269, 233] on div at bounding box center [275, 235] width 13 height 12
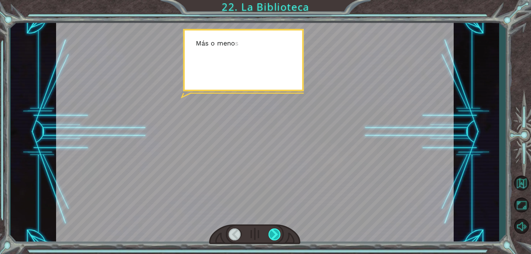
click at [269, 233] on div at bounding box center [275, 235] width 13 height 12
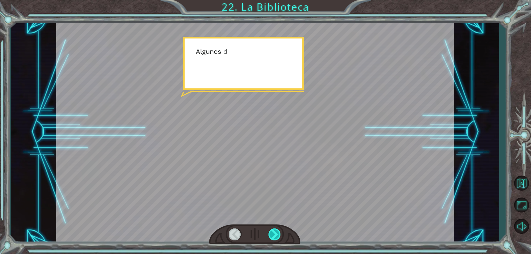
click at [269, 233] on div at bounding box center [275, 235] width 13 height 12
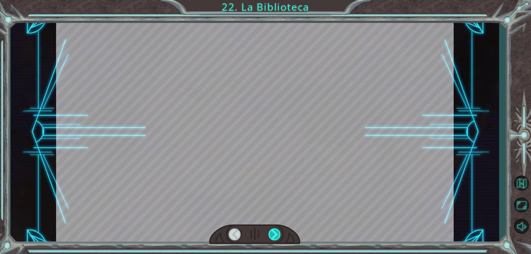
click at [269, 233] on div at bounding box center [275, 235] width 13 height 12
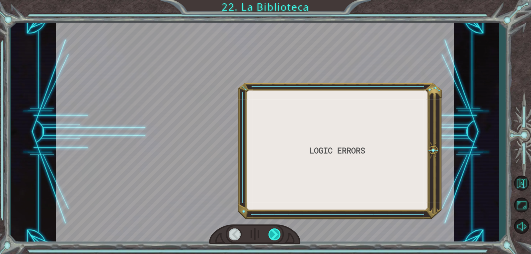
click at [269, 233] on div at bounding box center [275, 235] width 13 height 12
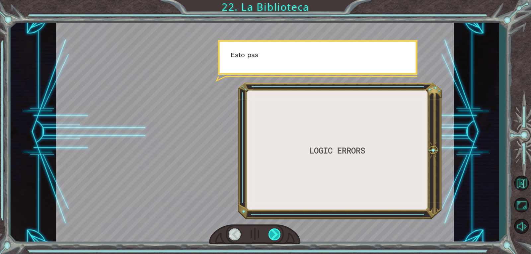
click at [269, 233] on div at bounding box center [275, 235] width 13 height 12
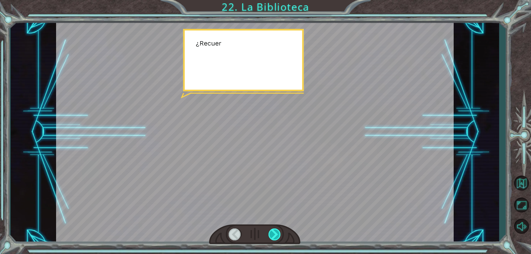
click at [269, 233] on div at bounding box center [275, 235] width 13 height 12
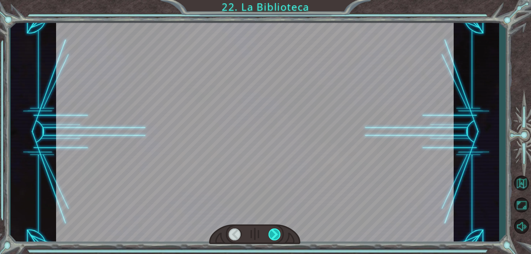
click at [269, 233] on div at bounding box center [275, 235] width 13 height 12
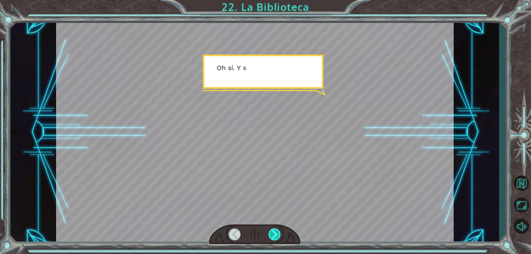
click at [269, 233] on div at bounding box center [275, 235] width 13 height 12
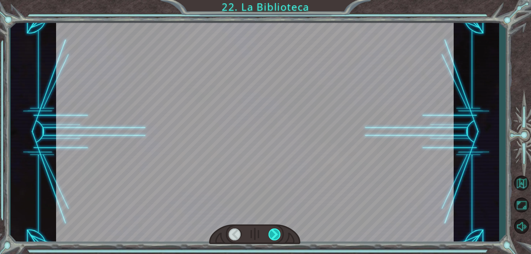
click at [269, 233] on div at bounding box center [275, 235] width 13 height 12
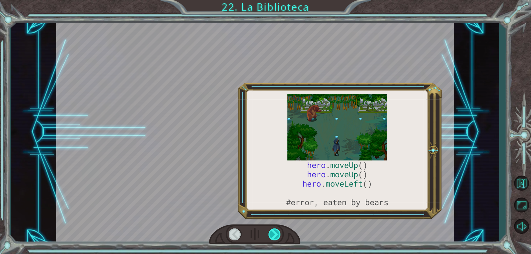
click at [269, 233] on div at bounding box center [275, 235] width 13 height 12
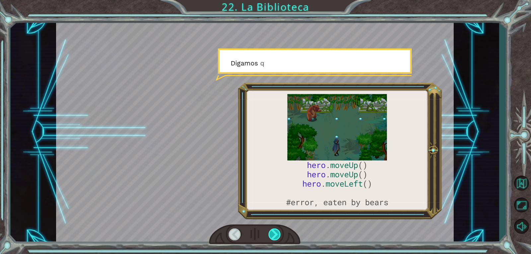
click at [269, 233] on div at bounding box center [275, 235] width 13 height 12
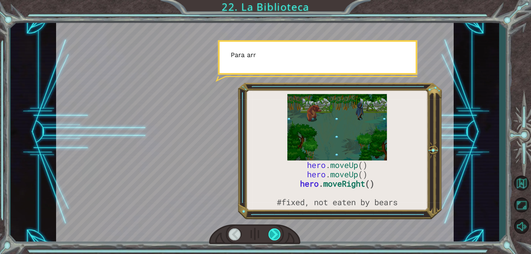
click at [269, 233] on div at bounding box center [275, 235] width 13 height 12
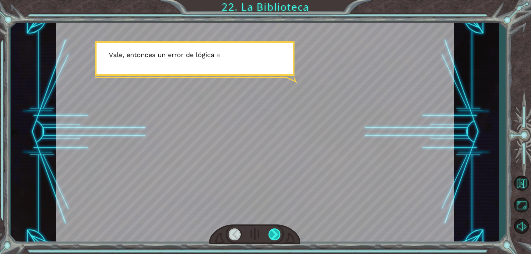
click at [269, 233] on div at bounding box center [275, 235] width 13 height 12
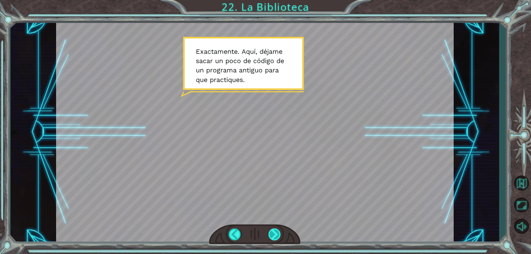
click at [269, 233] on div at bounding box center [275, 235] width 13 height 12
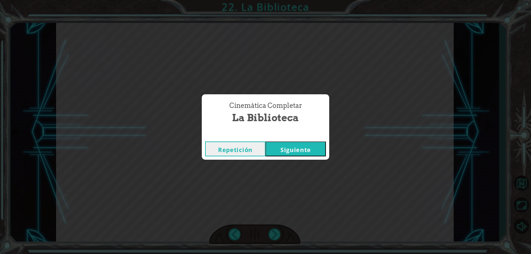
click at [308, 148] on button "Siguiente" at bounding box center [296, 149] width 60 height 15
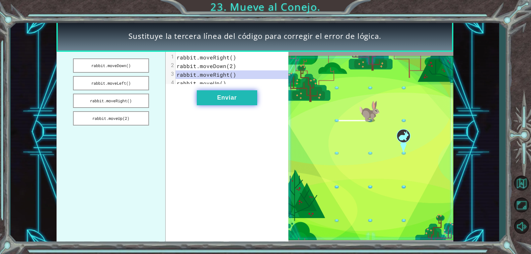
click at [204, 98] on button "Enviar" at bounding box center [227, 97] width 60 height 15
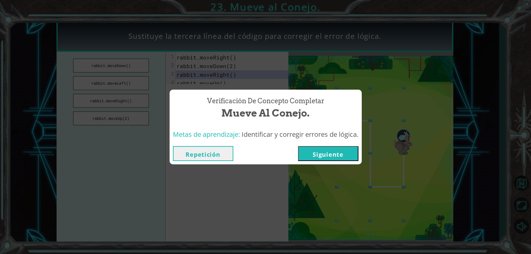
click at [346, 150] on button "Siguiente" at bounding box center [328, 153] width 60 height 15
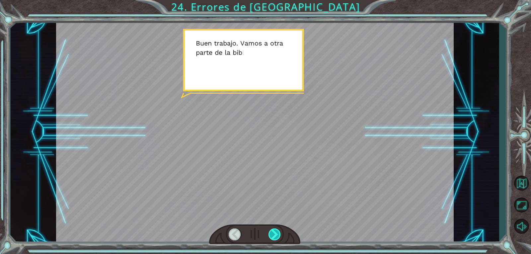
click at [276, 236] on div at bounding box center [275, 235] width 13 height 12
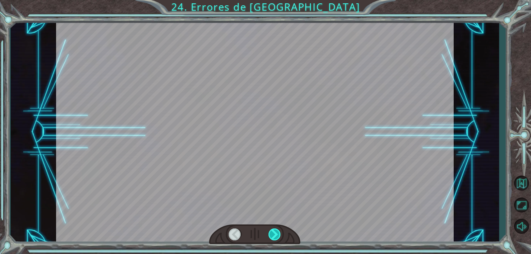
click at [276, 236] on div at bounding box center [275, 235] width 13 height 12
click at [275, 235] on div at bounding box center [275, 235] width 13 height 12
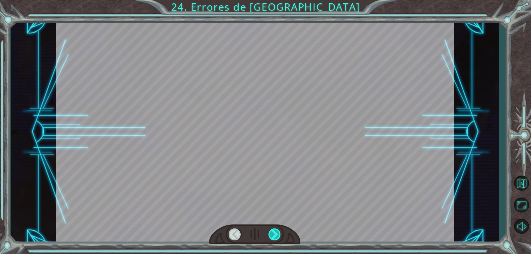
click at [275, 235] on div at bounding box center [275, 235] width 13 height 12
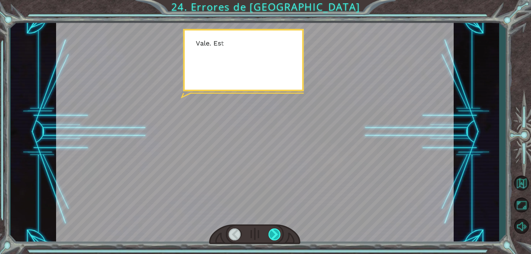
click at [275, 235] on div at bounding box center [275, 235] width 13 height 12
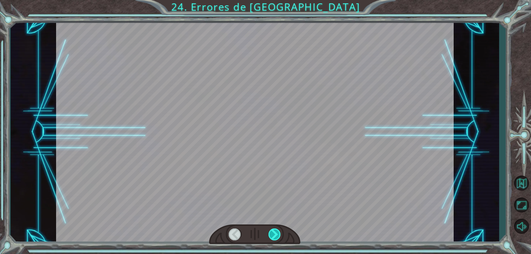
click at [275, 235] on div at bounding box center [275, 235] width 13 height 12
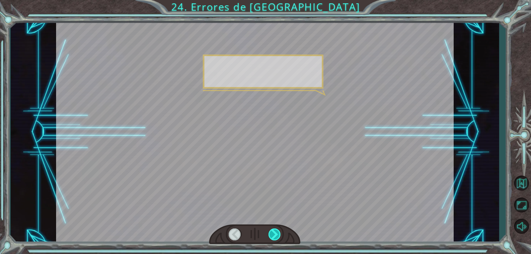
click at [275, 235] on div at bounding box center [275, 235] width 13 height 12
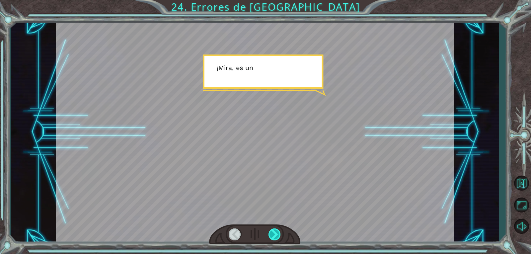
click at [275, 235] on div at bounding box center [275, 235] width 13 height 12
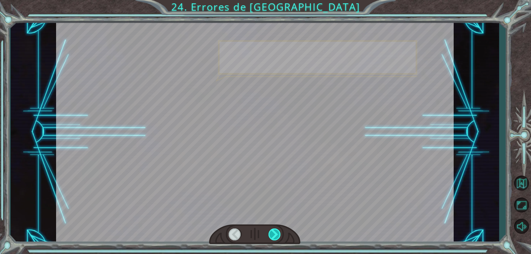
click at [275, 235] on div at bounding box center [275, 235] width 13 height 12
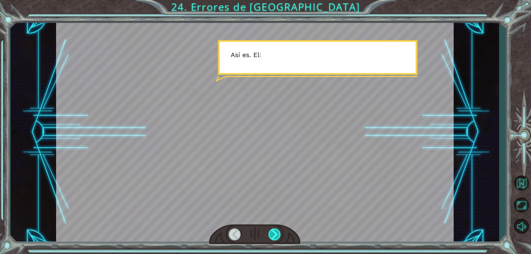
click at [275, 235] on div at bounding box center [275, 235] width 13 height 12
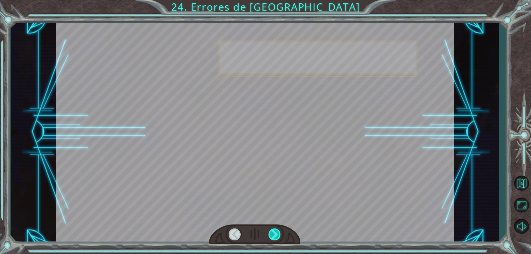
click at [275, 235] on div at bounding box center [275, 235] width 13 height 12
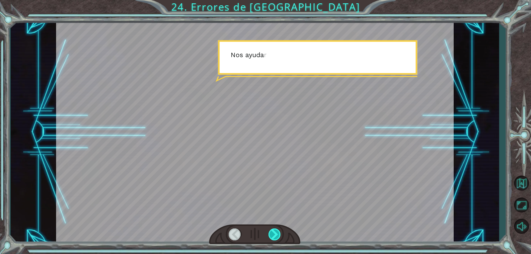
click at [275, 235] on div at bounding box center [275, 235] width 13 height 12
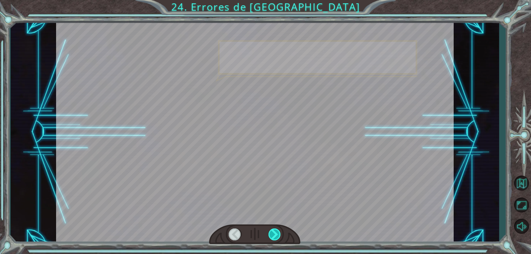
click at [275, 235] on div at bounding box center [275, 235] width 13 height 12
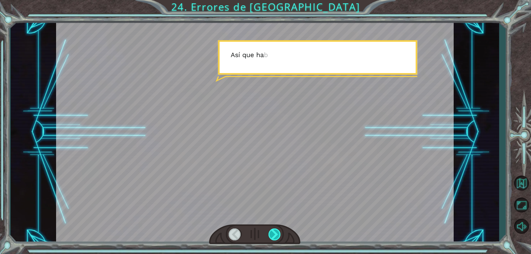
click at [275, 235] on div at bounding box center [275, 235] width 13 height 12
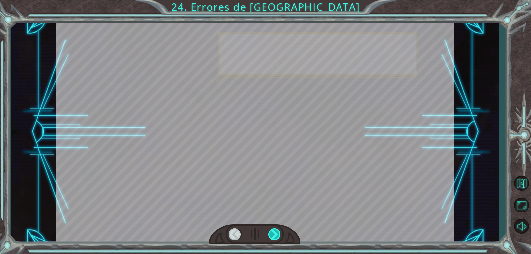
click at [275, 235] on div at bounding box center [275, 235] width 13 height 12
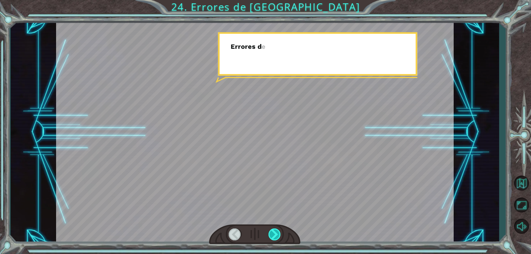
click at [275, 235] on div at bounding box center [275, 235] width 13 height 12
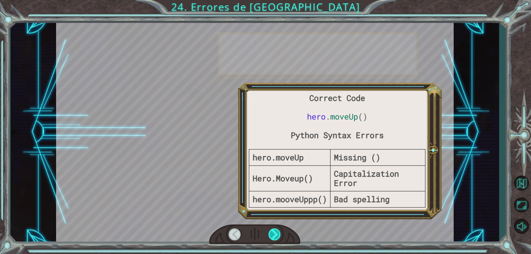
click at [275, 235] on div at bounding box center [275, 235] width 13 height 12
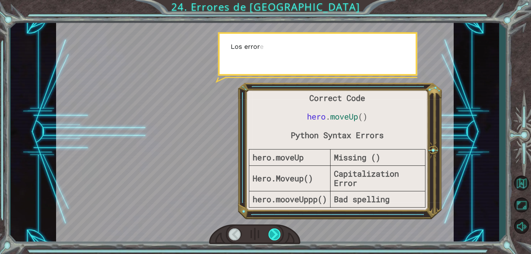
click at [275, 235] on div at bounding box center [275, 235] width 13 height 12
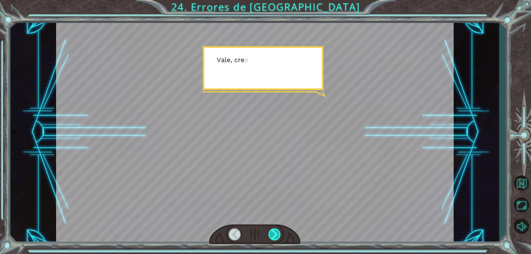
click at [275, 235] on div at bounding box center [275, 235] width 13 height 12
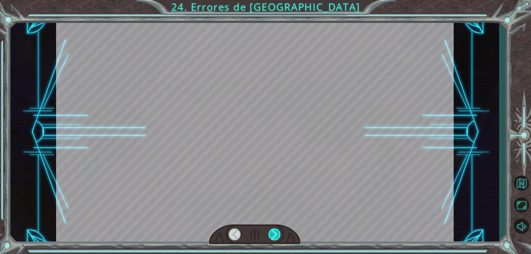
click at [275, 235] on div at bounding box center [275, 235] width 13 height 12
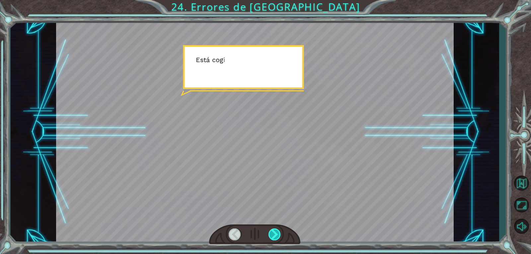
click at [275, 235] on div at bounding box center [275, 235] width 13 height 12
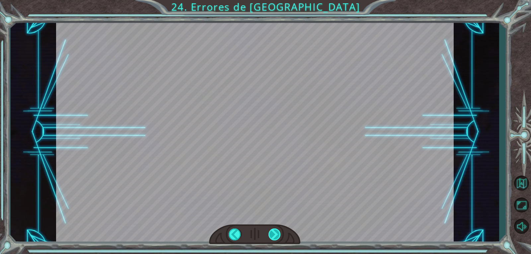
click at [275, 235] on div at bounding box center [275, 235] width 13 height 12
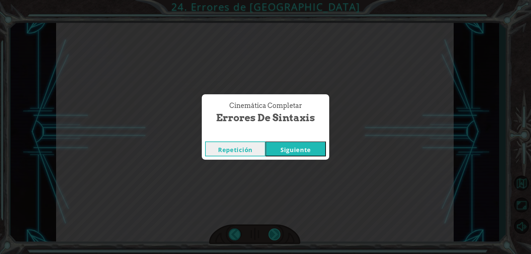
click at [275, 235] on div "Cinemática Completar Errores de Sintaxis Repetición [GEOGRAPHIC_DATA]" at bounding box center [265, 127] width 531 height 254
click at [290, 148] on button "Siguiente" at bounding box center [296, 149] width 60 height 15
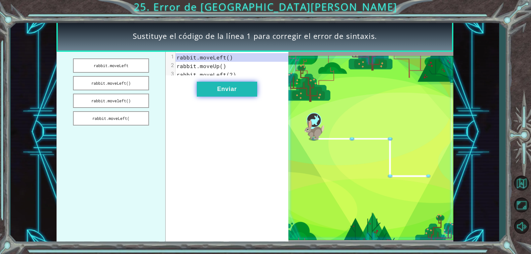
click at [234, 97] on button "Enviar" at bounding box center [227, 89] width 60 height 15
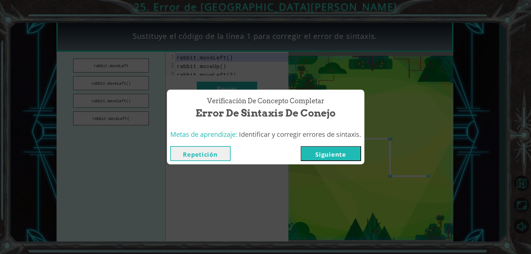
click at [316, 157] on button "Siguiente" at bounding box center [331, 153] width 60 height 15
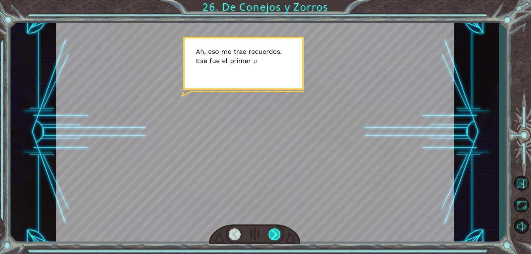
click at [271, 236] on div at bounding box center [275, 235] width 13 height 12
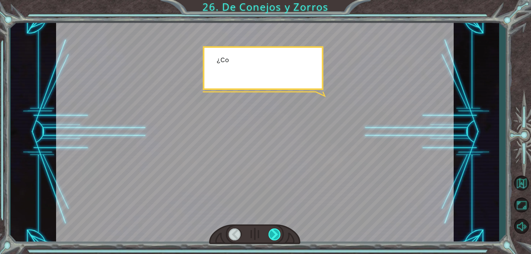
click at [271, 236] on div at bounding box center [275, 235] width 13 height 12
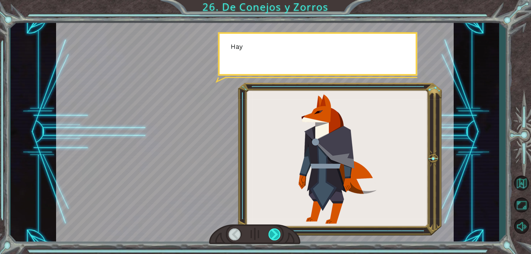
click at [271, 236] on div at bounding box center [275, 235] width 13 height 12
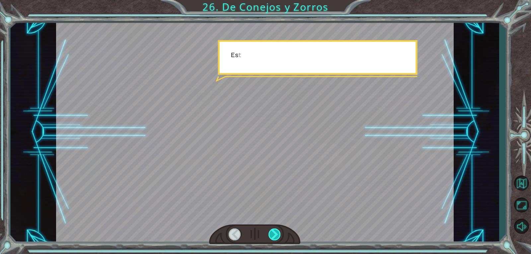
click at [271, 236] on div at bounding box center [275, 235] width 13 height 12
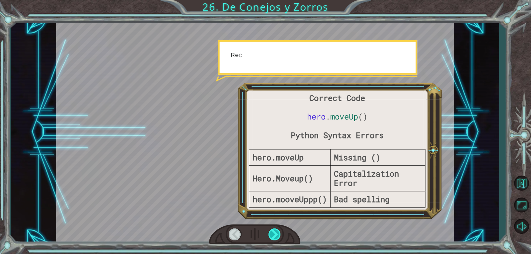
click at [271, 236] on div at bounding box center [275, 235] width 13 height 12
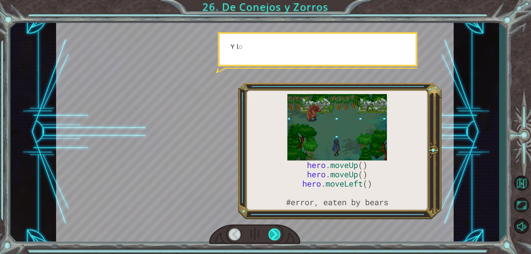
click at [271, 236] on div at bounding box center [275, 235] width 13 height 12
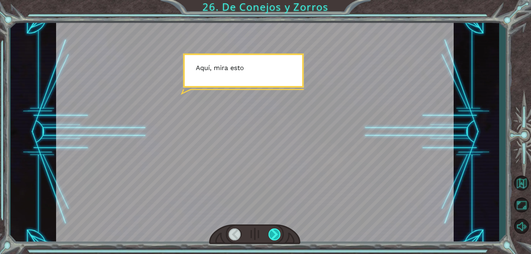
click at [271, 236] on div at bounding box center [275, 235] width 13 height 12
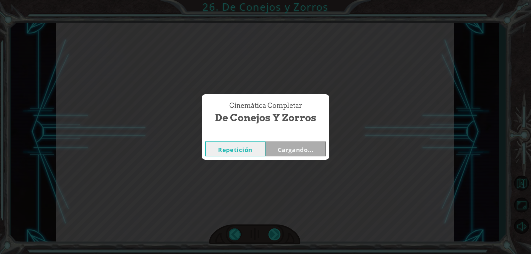
click at [271, 236] on div "Cinemática Completar De Conejos y Zorros Repetición Cargando..." at bounding box center [265, 127] width 531 height 254
click at [300, 142] on button "Siguiente" at bounding box center [296, 149] width 60 height 15
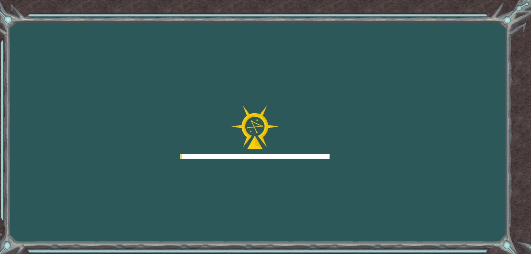
click at [301, 144] on div at bounding box center [254, 132] width 149 height 53
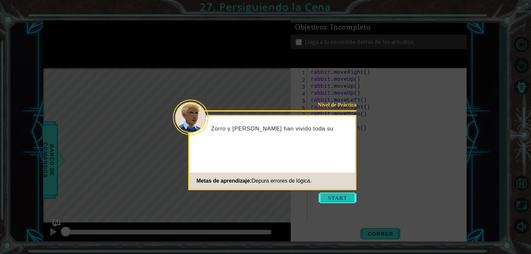
click at [346, 195] on button "Start" at bounding box center [338, 198] width 38 height 11
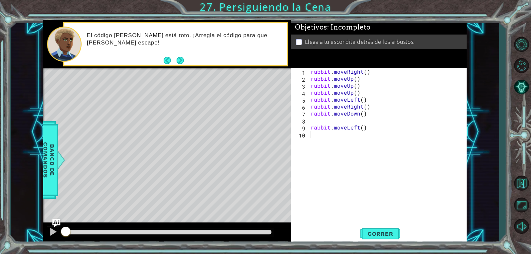
click at [365, 72] on div "rabbit . moveRight ( ) rabbit . moveUp ( ) rabbit . moveUp ( ) rabbit . moveUp …" at bounding box center [389, 151] width 159 height 167
click at [342, 92] on div "rabbit . moveRight ( 2 ) rabbit . moveUp ( ) rabbit . moveUp ( ) rabbit . moveU…" at bounding box center [389, 151] width 159 height 167
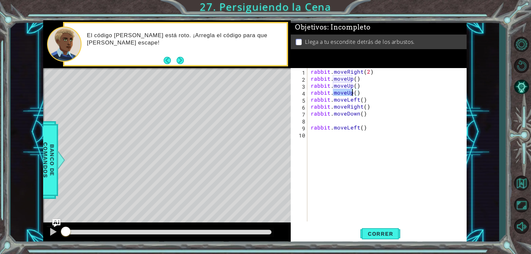
click at [342, 92] on div "rabbit . moveRight ( 2 ) rabbit . moveUp ( ) rabbit . moveUp ( ) rabbit . moveU…" at bounding box center [389, 151] width 159 height 167
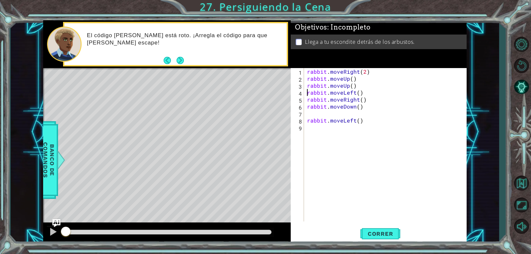
click at [358, 96] on div "rabbit . moveRight ( 2 ) rabbit . moveUp ( ) rabbit . moveUp ( ) rabbit . moveL…" at bounding box center [387, 151] width 162 height 167
click at [393, 231] on span "Correr" at bounding box center [380, 234] width 39 height 7
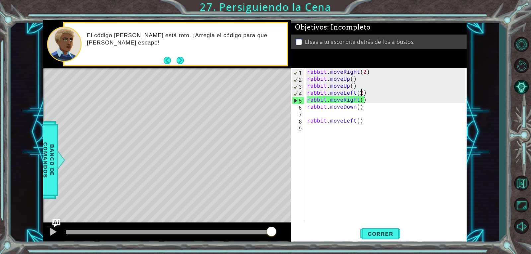
click at [344, 101] on div "rabbit . moveRight ( 2 ) rabbit . moveUp ( ) rabbit . moveUp ( ) rabbit . moveL…" at bounding box center [387, 151] width 162 height 167
type textarea "rabbit.moveDown()"
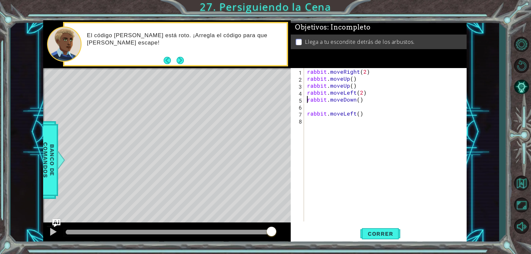
click at [349, 107] on div "rabbit . moveRight ( 2 ) rabbit . moveUp ( ) rabbit . moveUp ( ) rabbit . moveL…" at bounding box center [387, 151] width 162 height 167
type textarea "rabbit.moveDown()"
click at [372, 236] on span "Correr" at bounding box center [380, 234] width 39 height 7
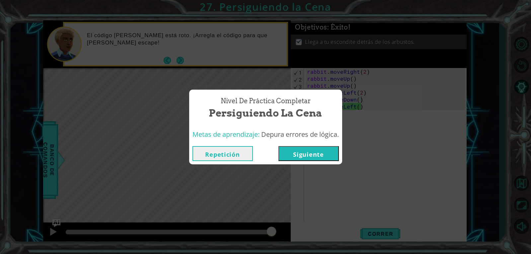
click at [303, 154] on button "Siguiente" at bounding box center [309, 153] width 60 height 15
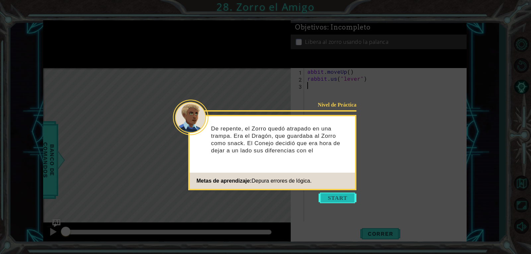
click at [325, 194] on button "Start" at bounding box center [338, 198] width 38 height 11
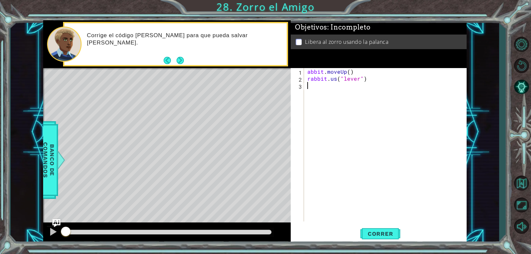
click at [309, 73] on div "abbit . moveUp ( ) rabbit . us ( "lever" )" at bounding box center [387, 151] width 162 height 167
type textarea "rabbit.moveUp()"
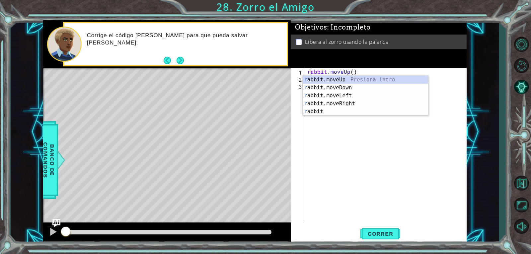
click at [342, 141] on div "rabbit . moveUp ( ) rabbit . us ( "lever" )" at bounding box center [387, 151] width 162 height 167
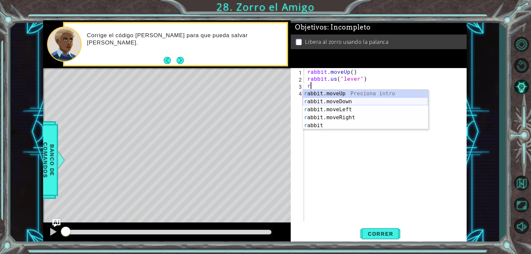
click at [341, 103] on div "r abbit.moveUp Presiona intro r abbit.moveDown Presiona intro r abbit.moveLeft …" at bounding box center [366, 118] width 126 height 56
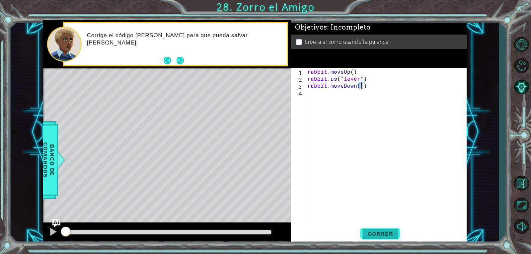
click at [397, 229] on button "Correr" at bounding box center [381, 234] width 40 height 18
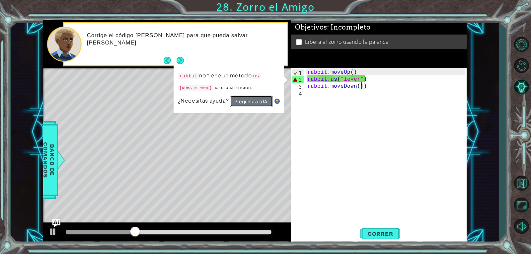
click at [245, 102] on button "Pregunta a la IA." at bounding box center [251, 101] width 43 height 11
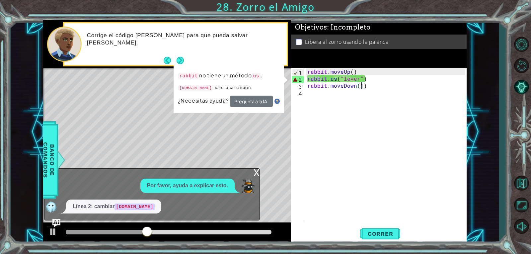
click at [335, 79] on div "rabbit . moveUp ( ) rabbit . us ( "lever" ) rabbit . moveDown ( 1 )" at bounding box center [387, 151] width 162 height 167
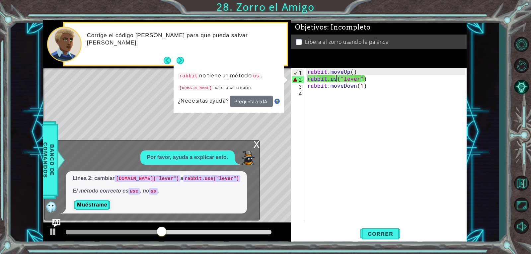
scroll to position [0, 2]
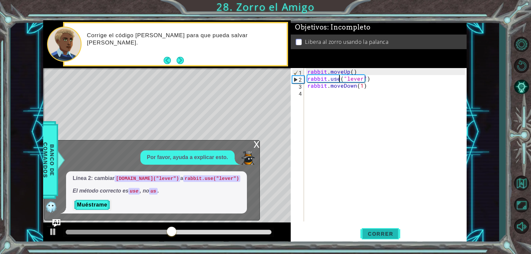
type textarea "rabbit.use("lever")"
click at [383, 234] on span "Correr" at bounding box center [380, 234] width 39 height 7
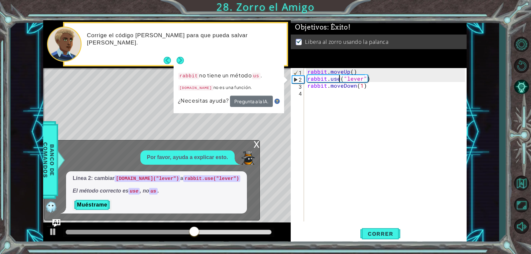
click at [258, 144] on div "x" at bounding box center [257, 144] width 6 height 7
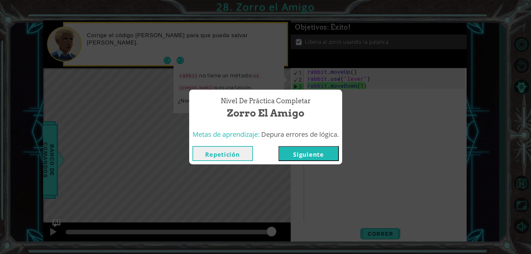
click at [305, 153] on button "Siguiente" at bounding box center [309, 153] width 60 height 15
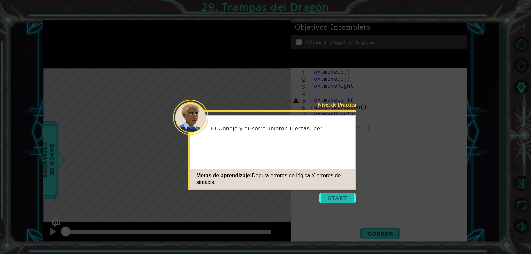
click at [339, 200] on button "Start" at bounding box center [338, 198] width 38 height 11
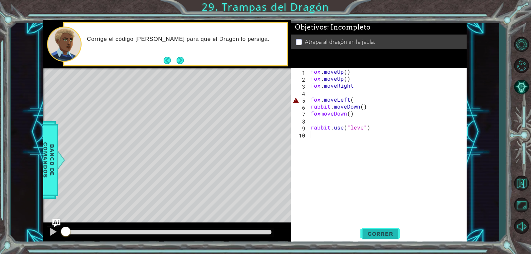
click at [380, 234] on span "Correr" at bounding box center [380, 234] width 39 height 7
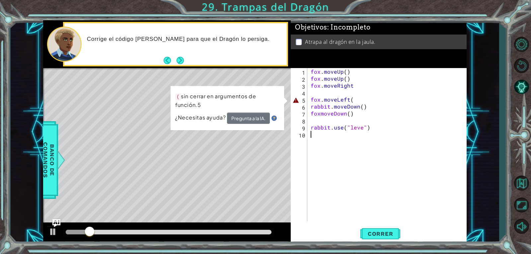
click at [353, 100] on div "fox . moveUp ( ) fox . moveUp ( ) fox . moveRight fox . moveLeft ( rabbit . mov…" at bounding box center [389, 151] width 159 height 167
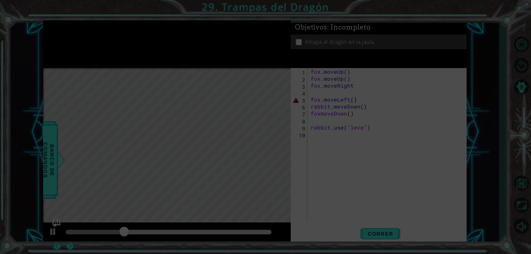
scroll to position [0, 2]
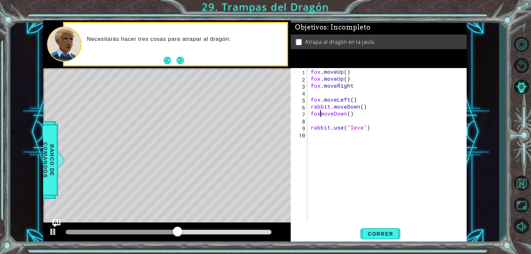
click at [320, 115] on div "fox . moveUp ( ) fox . moveUp ( ) fox . moveRight fox . moveLeft ( ) rabbit . m…" at bounding box center [389, 151] width 159 height 167
type textarea "fox.moveDown()"
click at [362, 132] on div "fox . moveUp ( ) fox . moveUp ( ) fox . moveRight fox . moveLeft ( ) rabbit . m…" at bounding box center [389, 151] width 159 height 167
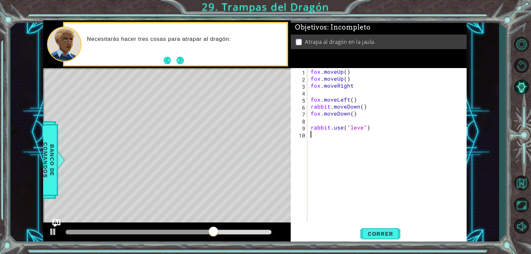
click at [361, 129] on div "fox . moveUp ( ) fox . moveUp ( ) fox . moveRight fox . moveLeft ( ) rabbit . m…" at bounding box center [389, 151] width 159 height 167
click at [380, 233] on span "Correr" at bounding box center [380, 234] width 39 height 7
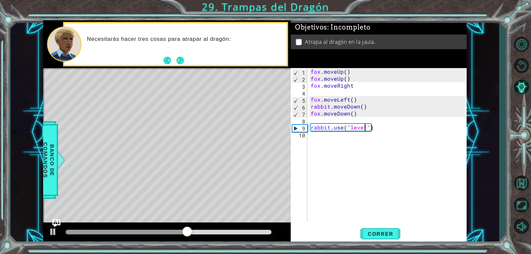
click at [354, 129] on div "fox . moveUp ( ) fox . moveUp ( ) fox . moveRight fox . moveLeft ( ) rabbit . m…" at bounding box center [389, 151] width 159 height 167
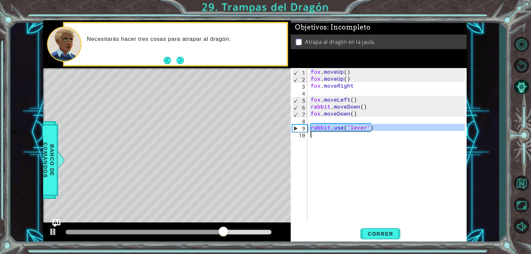
click at [364, 103] on div "fox . moveUp ( ) fox . moveUp ( ) fox . moveRight fox . moveLeft ( ) rabbit . m…" at bounding box center [389, 151] width 159 height 167
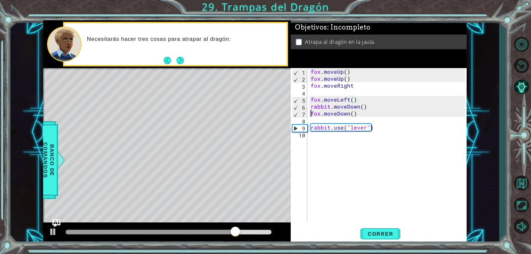
click at [311, 110] on div "fox . moveUp ( ) fox . moveUp ( ) fox . moveRight fox . moveLeft ( ) rabbit . m…" at bounding box center [389, 151] width 159 height 167
type textarea "fox.moveDown()"
click at [328, 122] on div "fox . moveUp ( ) fox . moveUp ( ) fox . moveRight fox . moveLeft ( ) rabbit . m…" at bounding box center [389, 151] width 159 height 167
paste textarea "rabbit.moveDown()"
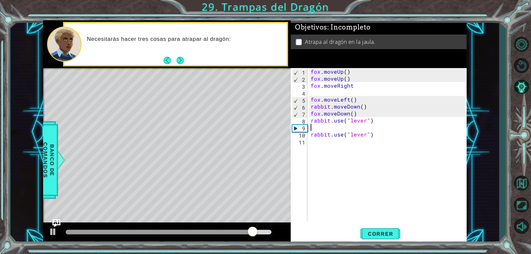
click at [347, 104] on div "[PERSON_NAME] . moveUp ( ) [PERSON_NAME] . moveUp ( ) [PERSON_NAME] . moveRight…" at bounding box center [389, 151] width 159 height 167
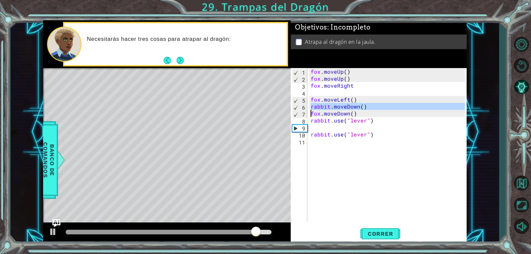
click at [347, 104] on div "[PERSON_NAME] . moveUp ( ) [PERSON_NAME] . moveUp ( ) [PERSON_NAME] . moveRight…" at bounding box center [389, 151] width 159 height 167
type textarea "rabbit.moveDown() fox.moveDown()"
click at [342, 127] on div "[PERSON_NAME] . moveUp ( ) [PERSON_NAME] . moveUp ( ) [PERSON_NAME] . moveRight…" at bounding box center [389, 151] width 159 height 167
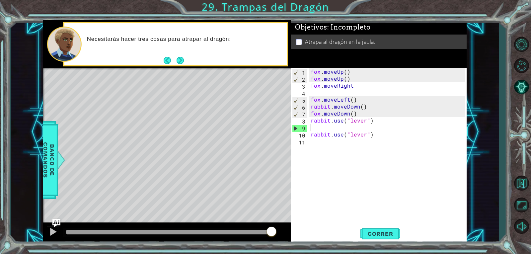
paste textarea "rabbit.use("lever")"
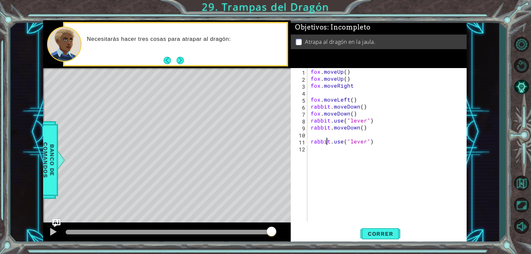
click at [328, 142] on div "[PERSON_NAME] . moveUp ( ) [PERSON_NAME] . moveUp ( ) [PERSON_NAME] . moveRight…" at bounding box center [389, 151] width 159 height 167
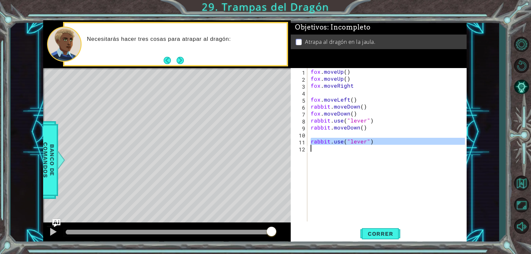
click at [328, 142] on div "[PERSON_NAME] . moveUp ( ) [PERSON_NAME] . moveUp ( ) [PERSON_NAME] . moveRight…" at bounding box center [389, 151] width 159 height 167
type textarea "rabbit.use("lever")"
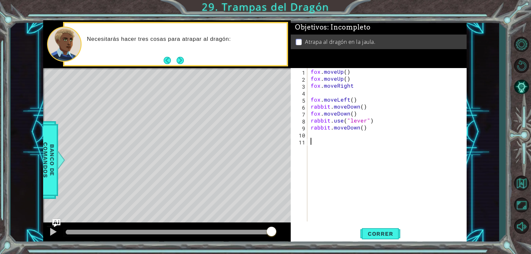
click at [323, 104] on div "[PERSON_NAME] . moveUp ( ) [PERSON_NAME] . moveUp ( ) [PERSON_NAME] . moveRight…" at bounding box center [389, 151] width 159 height 167
type textarea "fox.moveDown()"
click at [318, 94] on div "[PERSON_NAME] . moveUp ( ) [PERSON_NAME] . moveUp ( ) [PERSON_NAME] . moveRight…" at bounding box center [389, 151] width 159 height 167
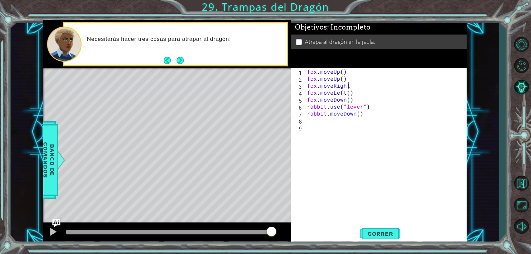
click at [377, 100] on div "[PERSON_NAME] . moveUp ( ) [PERSON_NAME] . moveUp ( ) [PERSON_NAME] . moveRight…" at bounding box center [387, 151] width 162 height 167
type textarea "fox.moveDown()"
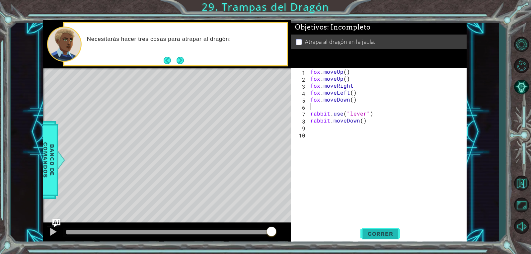
click at [374, 231] on span "Correr" at bounding box center [380, 234] width 39 height 7
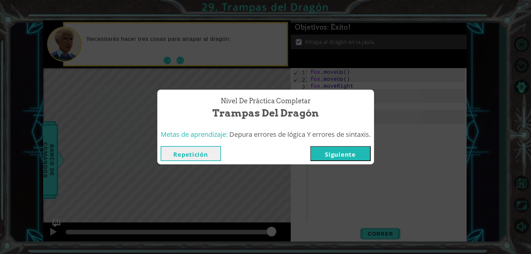
click at [349, 154] on button "Siguiente" at bounding box center [341, 153] width 60 height 15
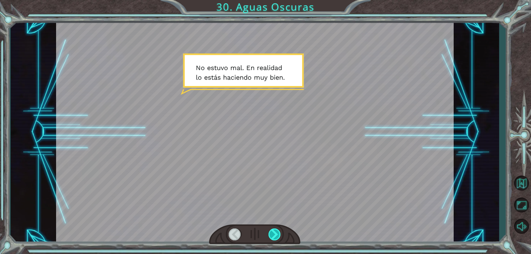
click at [272, 236] on div at bounding box center [275, 235] width 13 height 12
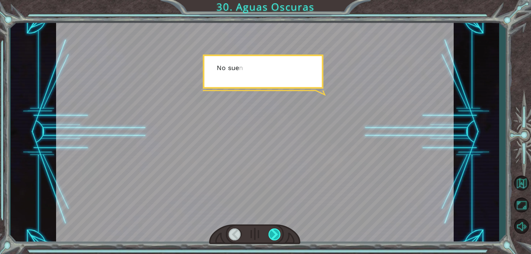
click at [272, 236] on div at bounding box center [275, 235] width 13 height 12
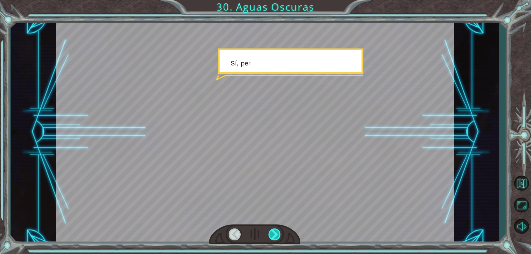
click at [272, 236] on div at bounding box center [275, 235] width 13 height 12
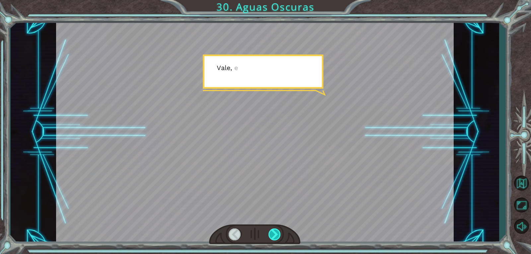
click at [272, 236] on div at bounding box center [275, 235] width 13 height 12
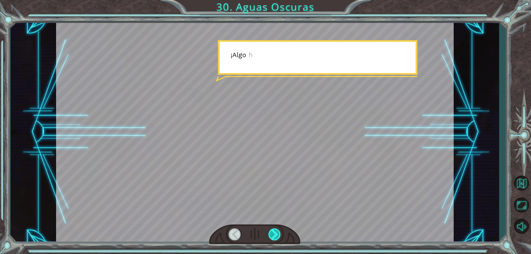
click at [272, 236] on div at bounding box center [275, 235] width 13 height 12
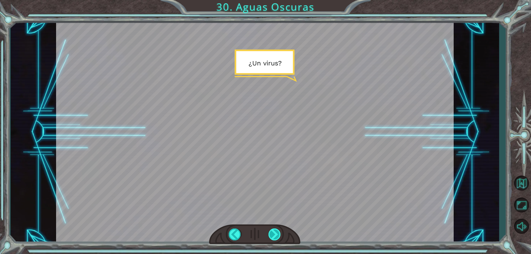
click at [272, 236] on div at bounding box center [275, 235] width 13 height 12
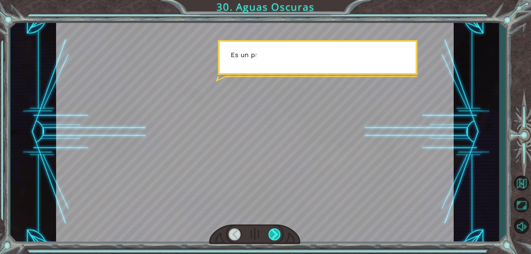
click at [272, 236] on div at bounding box center [275, 235] width 13 height 12
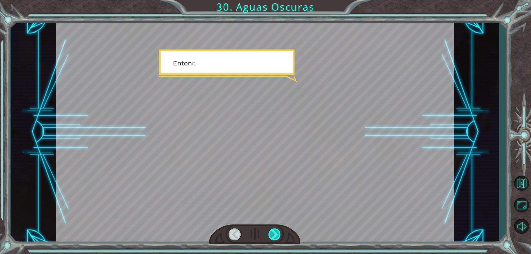
click at [272, 236] on div at bounding box center [275, 235] width 13 height 12
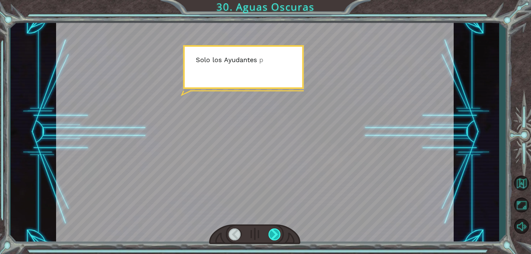
click at [272, 236] on div at bounding box center [275, 235] width 13 height 12
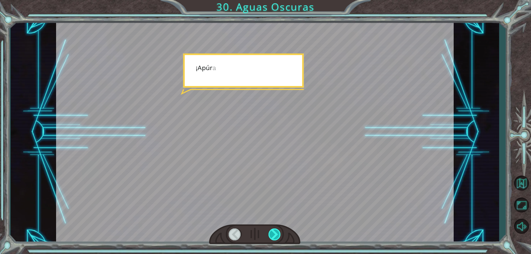
click at [272, 236] on div at bounding box center [275, 235] width 13 height 12
click at [272, 0] on div "Temporary Text N o e s t u v o m a l . E n r e a l i d a d l o e s t á s h a c …" at bounding box center [265, 0] width 531 height 0
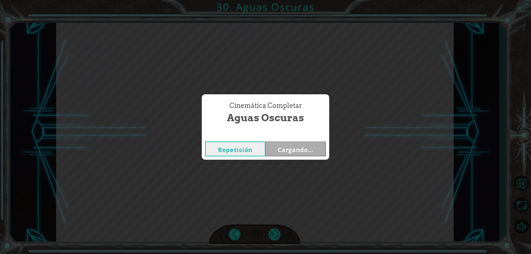
click at [272, 236] on div "Cinemática Completar Aguas Oscuras Repetición Cargando..." at bounding box center [265, 127] width 531 height 254
click at [294, 144] on button "Siguiente" at bounding box center [296, 149] width 60 height 15
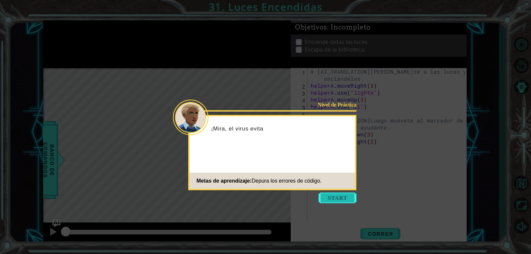
click at [333, 196] on button "Start" at bounding box center [338, 198] width 38 height 11
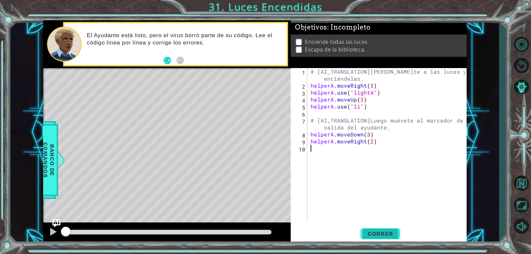
click at [383, 234] on span "Correr" at bounding box center [380, 234] width 39 height 7
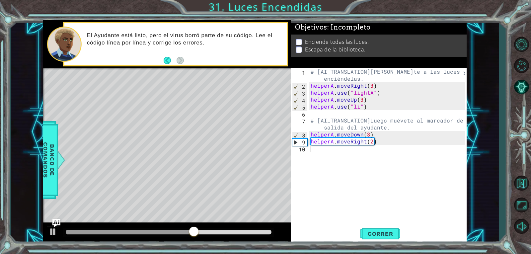
click at [359, 109] on div "# [AI_TRANSLATION]Muévete a las luces y enciéndelas. helperA . moveRight ( 3 ) …" at bounding box center [389, 155] width 159 height 174
click at [391, 229] on button "Correr" at bounding box center [381, 234] width 40 height 18
click at [367, 137] on div "# [AI_TRANSLATION]Muévete a las luces y enciéndelas. helperA . moveRight ( 3 ) …" at bounding box center [389, 155] width 159 height 174
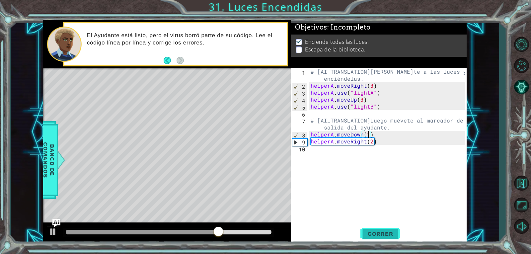
type textarea "helperA.moveDown(1)"
click at [368, 237] on button "Correr" at bounding box center [381, 234] width 40 height 18
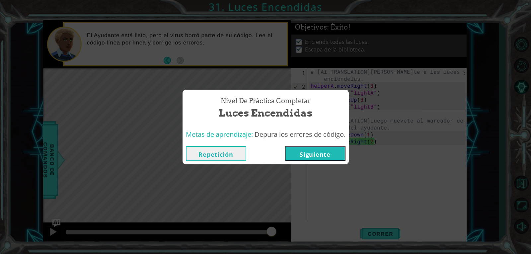
click at [327, 149] on button "Siguiente" at bounding box center [315, 153] width 60 height 15
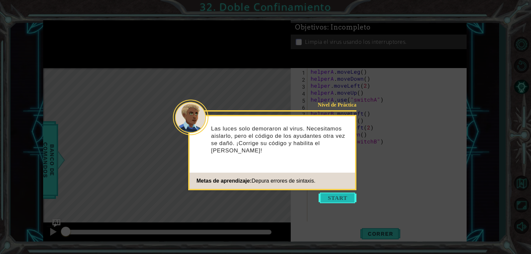
click at [355, 199] on button "Start" at bounding box center [338, 198] width 38 height 11
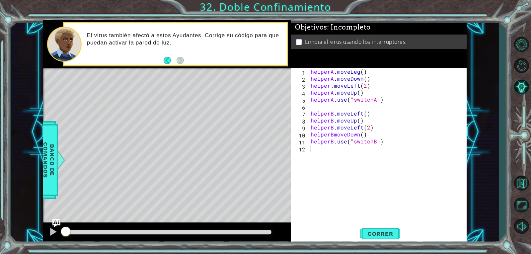
click at [357, 71] on div "helperA . moveLeg ( ) helperA . moveDown ( ) helper . moveLeft ( 2 ) helperA . …" at bounding box center [389, 151] width 159 height 167
click at [334, 135] on div "helperA . moveLeft ( ) helperA . moveDown ( ) helper . moveLeft ( 2 ) helperA .…" at bounding box center [389, 151] width 159 height 167
click at [329, 85] on div "helperA . moveLeft ( ) helperA . moveDown ( ) helper . moveLeft ( 2 ) helperA .…" at bounding box center [389, 151] width 159 height 167
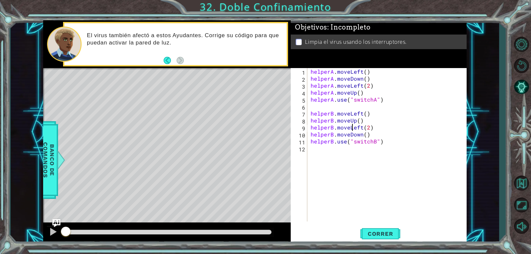
click at [351, 126] on div "helperA . moveLeft ( ) helperA . moveDown ( ) helperA . moveLeft ( 2 ) helperA …" at bounding box center [389, 151] width 159 height 167
type textarea "helperB.moveLeft(2)"
click at [379, 230] on button "Correr" at bounding box center [381, 234] width 40 height 18
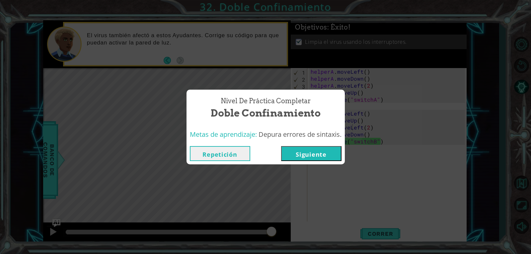
click at [318, 150] on button "Siguiente" at bounding box center [311, 153] width 60 height 15
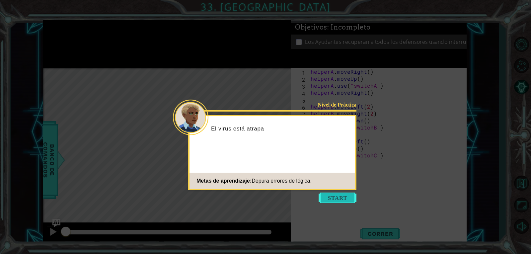
click at [347, 195] on button "Start" at bounding box center [338, 198] width 38 height 11
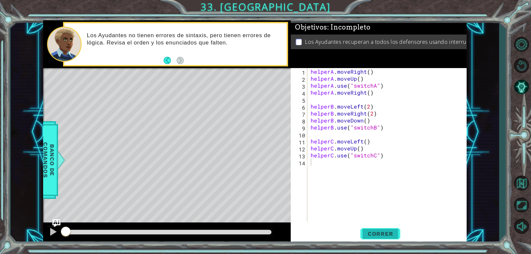
click at [368, 227] on button "Correr" at bounding box center [381, 234] width 40 height 18
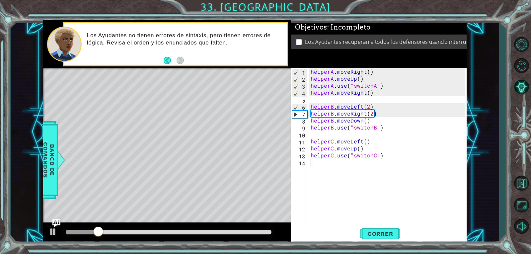
click at [353, 95] on div "helperA . moveRight ( ) helperA . moveUp ( ) helperA . use ( "switchA" ) helper…" at bounding box center [389, 151] width 159 height 167
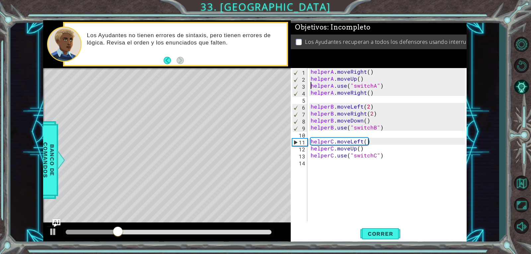
click at [312, 88] on div "helperA . moveRight ( ) helperA . moveUp ( ) helperA . use ( "switchA" ) helper…" at bounding box center [389, 151] width 159 height 167
type textarea "helperA.use("switchA")"
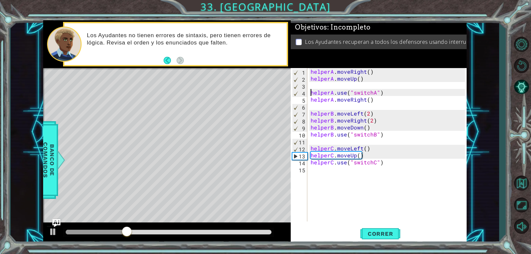
click at [343, 84] on div "helperA . moveRight ( ) helperA . moveUp ( ) helperA . use ( "switchA" ) helper…" at bounding box center [389, 151] width 159 height 167
paste textarea "helperA.moveRight()"
click at [347, 99] on div "helperA . moveRight ( ) helperA . moveUp ( ) helperA . moveRight ( ) helperA . …" at bounding box center [389, 151] width 159 height 167
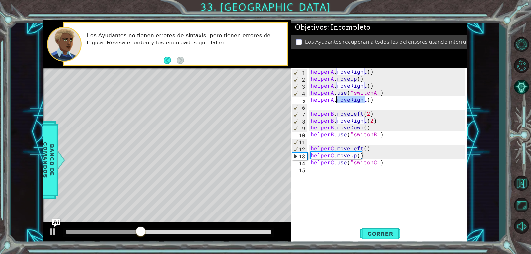
click at [347, 99] on div "helperA . moveRight ( ) helperA . moveUp ( ) helperA . moveRight ( ) helperA . …" at bounding box center [389, 151] width 159 height 167
type textarea "helperA.moveRight()"
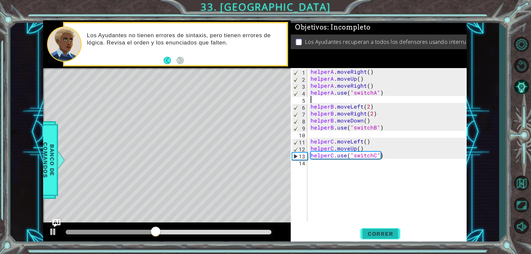
click at [376, 237] on span "Correr" at bounding box center [380, 234] width 39 height 7
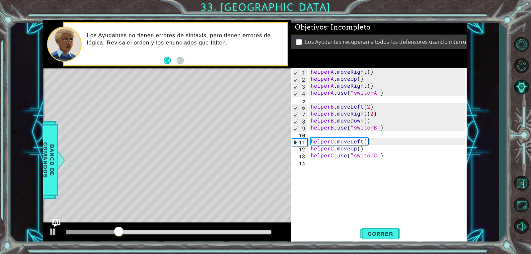
click at [359, 114] on div "helperA . moveRight ( ) helperA . moveUp ( ) helperA . moveRight ( ) helperA . …" at bounding box center [389, 151] width 159 height 167
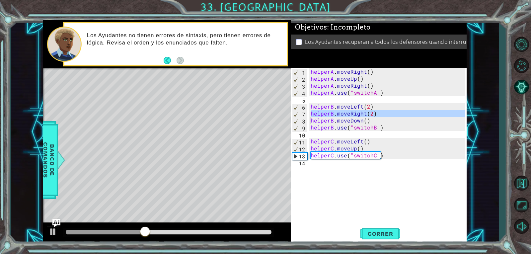
click at [371, 123] on div "helperA . moveRight ( ) helperA . moveUp ( ) helperA . moveRight ( ) helperA . …" at bounding box center [389, 151] width 159 height 167
type textarea "helperB.moveDown()"
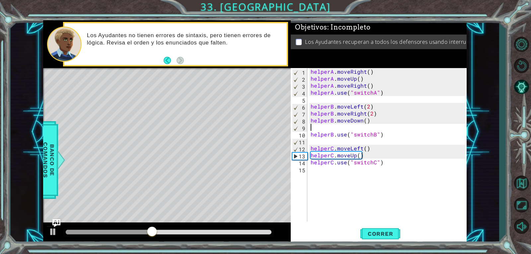
paste textarea "helperB.moveRight(2)"
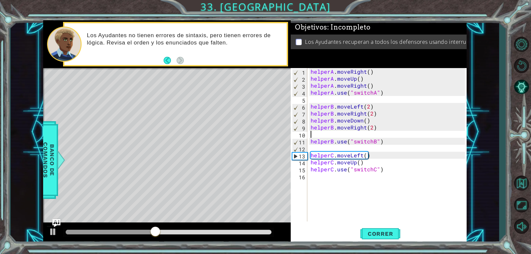
click at [363, 114] on div "helperA . moveRight ( ) helperA . moveUp ( ) helperA . moveRight ( ) helperA . …" at bounding box center [389, 151] width 159 height 167
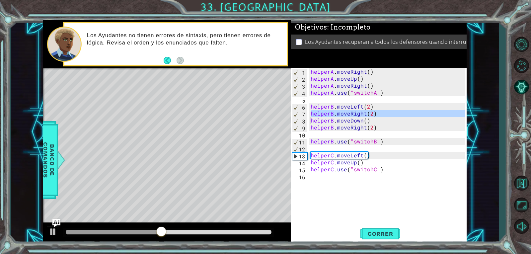
type textarea "helperB.moveDown()"
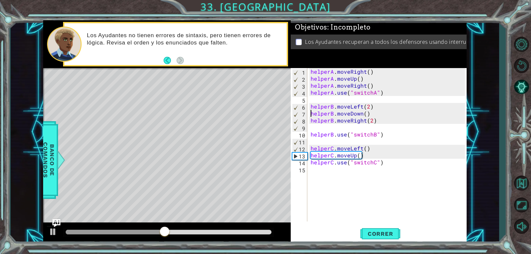
click at [352, 130] on div "helperA . moveRight ( ) helperA . moveUp ( ) helperA . moveRight ( ) helperA . …" at bounding box center [389, 151] width 159 height 167
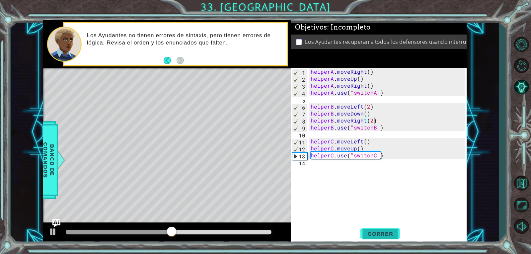
click at [386, 231] on span "Correr" at bounding box center [380, 234] width 39 height 7
click at [371, 148] on div "helperA . moveRight ( ) helperA . moveUp ( ) helperA . moveRight ( ) helperA . …" at bounding box center [389, 151] width 159 height 167
type textarea "helperC.moveUp()"
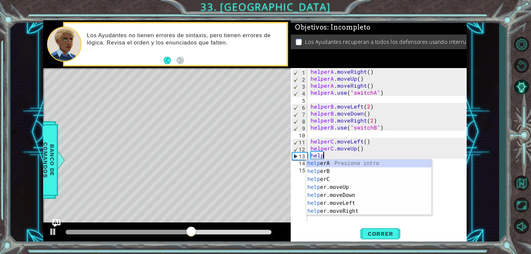
scroll to position [0, 1]
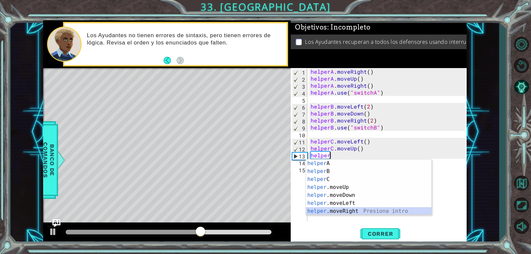
click at [361, 211] on div "helper A Presiona intro helper B Presiona intro helper C Presiona intro helper …" at bounding box center [369, 195] width 126 height 72
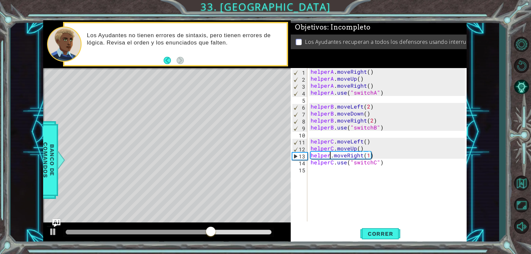
click at [331, 156] on div "helperA . moveRight ( ) helperA . moveUp ( ) helperA . moveRight ( ) helperA . …" at bounding box center [389, 151] width 159 height 167
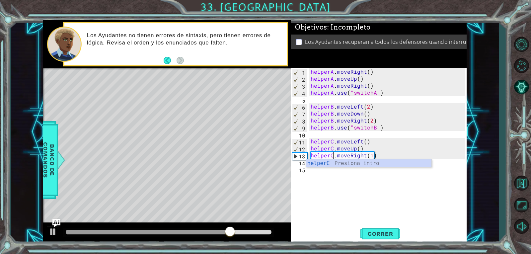
click at [396, 151] on div "helperA . moveRight ( ) helperA . moveUp ( ) helperA . moveRight ( ) helperA . …" at bounding box center [389, 151] width 159 height 167
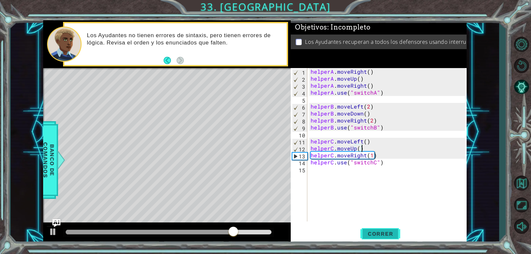
type textarea "helperC.moveUp()"
click at [393, 227] on button "Correr" at bounding box center [381, 234] width 40 height 18
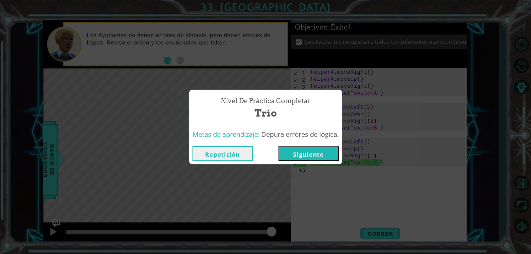
click at [302, 150] on button "Siguiente" at bounding box center [309, 153] width 60 height 15
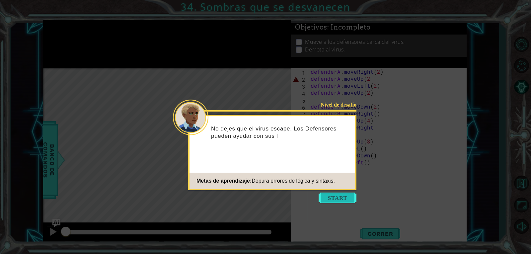
click at [324, 199] on button "Start" at bounding box center [338, 198] width 38 height 11
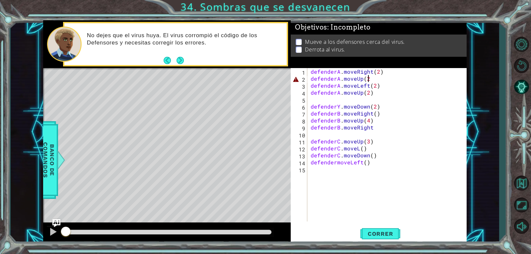
click at [371, 75] on div "defenderA . moveRight ( 2 ) defenderA . moveUp ( 2 defenderA . moveLeft ( 2 ) d…" at bounding box center [389, 151] width 159 height 167
click at [336, 164] on div "defenderA . moveRight ( 2 ) defenderA . moveUp ( 2 ) defenderA . moveLeft ( 2 )…" at bounding box center [389, 151] width 159 height 167
click at [339, 106] on div "defenderA . moveRight ( 2 ) defenderA . moveUp ( 2 ) defenderA . moveLeft ( 2 )…" at bounding box center [389, 151] width 159 height 167
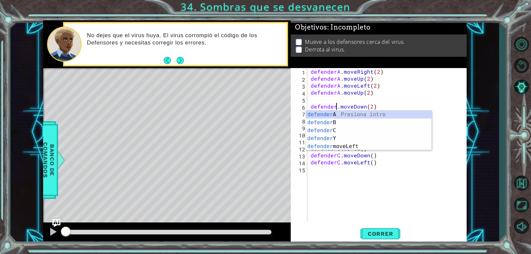
scroll to position [0, 2]
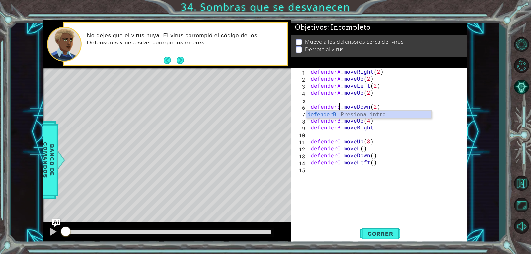
click at [332, 121] on div "defenderA . moveRight ( 2 ) defenderA . moveUp ( 2 ) defenderA . moveLeft ( 2 )…" at bounding box center [389, 151] width 159 height 167
click at [373, 127] on div "defenderA . moveRight ( 2 ) defenderA . moveUp ( 2 ) defenderA . moveLeft ( 2 )…" at bounding box center [389, 151] width 159 height 167
type textarea "defenderB.moveRight()"
click at [375, 168] on div "defenderA . moveRight ( 2 ) defenderA . moveUp ( 2 ) defenderA . moveLeft ( 2 )…" at bounding box center [389, 151] width 159 height 167
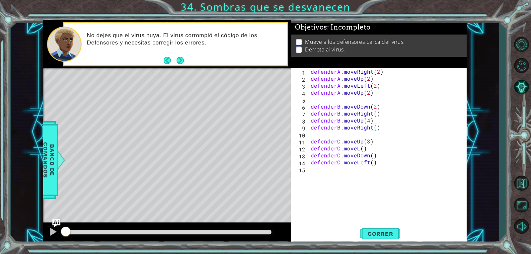
scroll to position [0, 0]
click at [359, 149] on div "defenderA . moveRight ( 2 ) defenderA . moveUp ( 2 ) defenderA . moveLeft ( 2 )…" at bounding box center [389, 151] width 159 height 167
click at [377, 162] on div "defenderA . moveRight ( 2 ) defenderA . moveUp ( 2 ) defenderA . moveLeft ( 2 )…" at bounding box center [389, 151] width 159 height 167
type textarea "defenderC.moveLeft()"
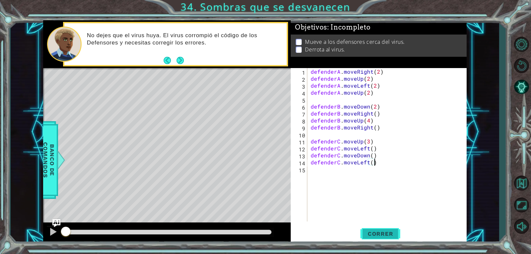
click at [372, 228] on button "Correr" at bounding box center [381, 234] width 40 height 18
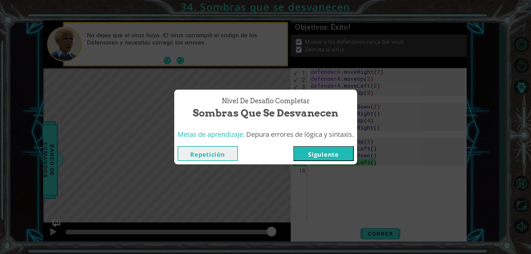
click at [318, 156] on button "Siguiente" at bounding box center [324, 153] width 60 height 15
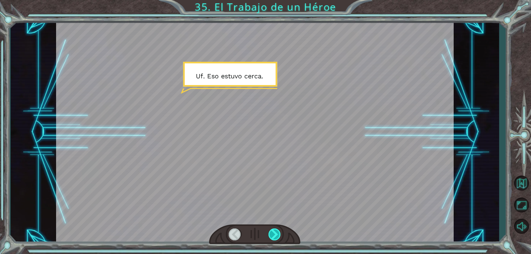
click at [270, 240] on div at bounding box center [275, 235] width 13 height 12
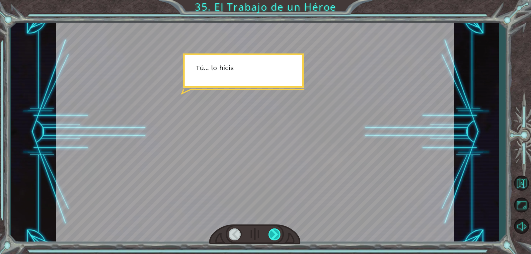
click at [270, 240] on div at bounding box center [275, 235] width 13 height 12
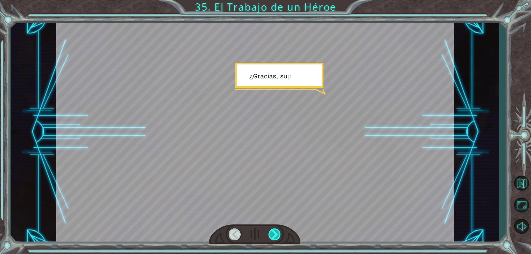
click at [270, 240] on div at bounding box center [275, 235] width 13 height 12
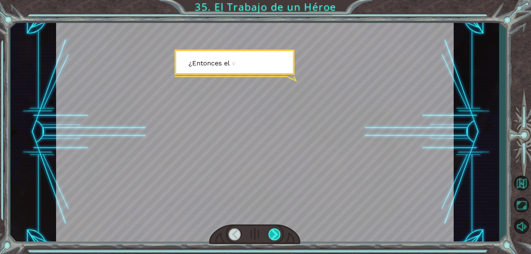
click at [270, 240] on div at bounding box center [275, 235] width 13 height 12
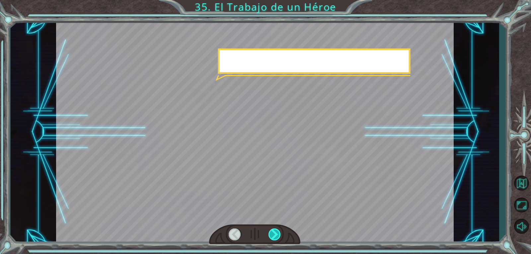
click at [270, 240] on div at bounding box center [275, 235] width 13 height 12
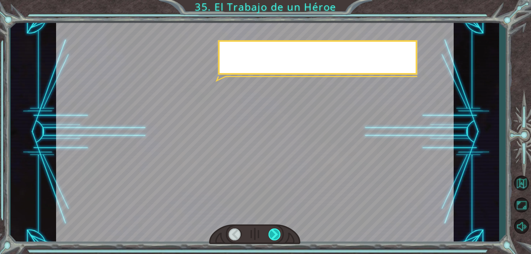
click at [270, 240] on div at bounding box center [275, 235] width 13 height 12
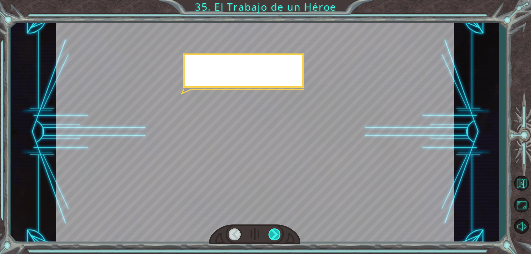
click at [270, 240] on div at bounding box center [275, 235] width 13 height 12
click at [276, 235] on div at bounding box center [275, 235] width 13 height 12
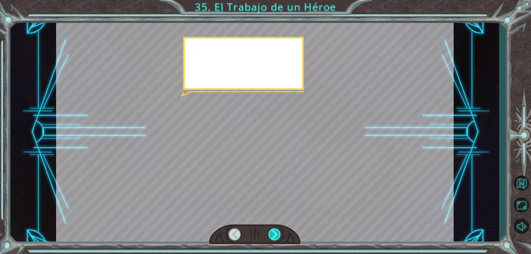
click at [276, 235] on div at bounding box center [275, 235] width 13 height 12
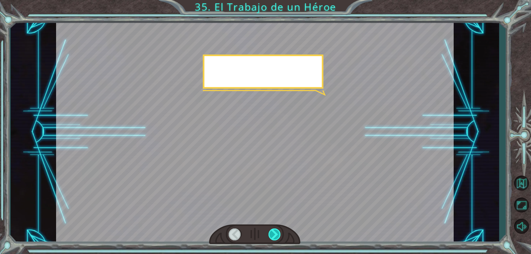
click at [276, 235] on div at bounding box center [275, 235] width 13 height 12
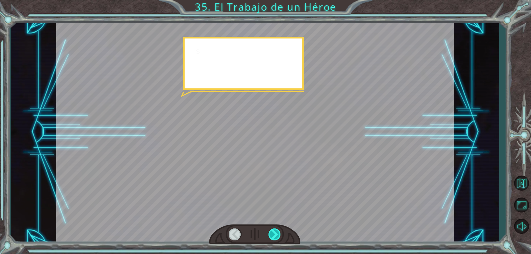
click at [276, 235] on div at bounding box center [275, 235] width 13 height 12
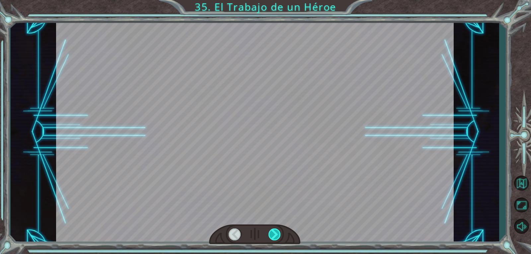
click at [276, 235] on div at bounding box center [275, 235] width 13 height 12
